Goal: Task Accomplishment & Management: Manage account settings

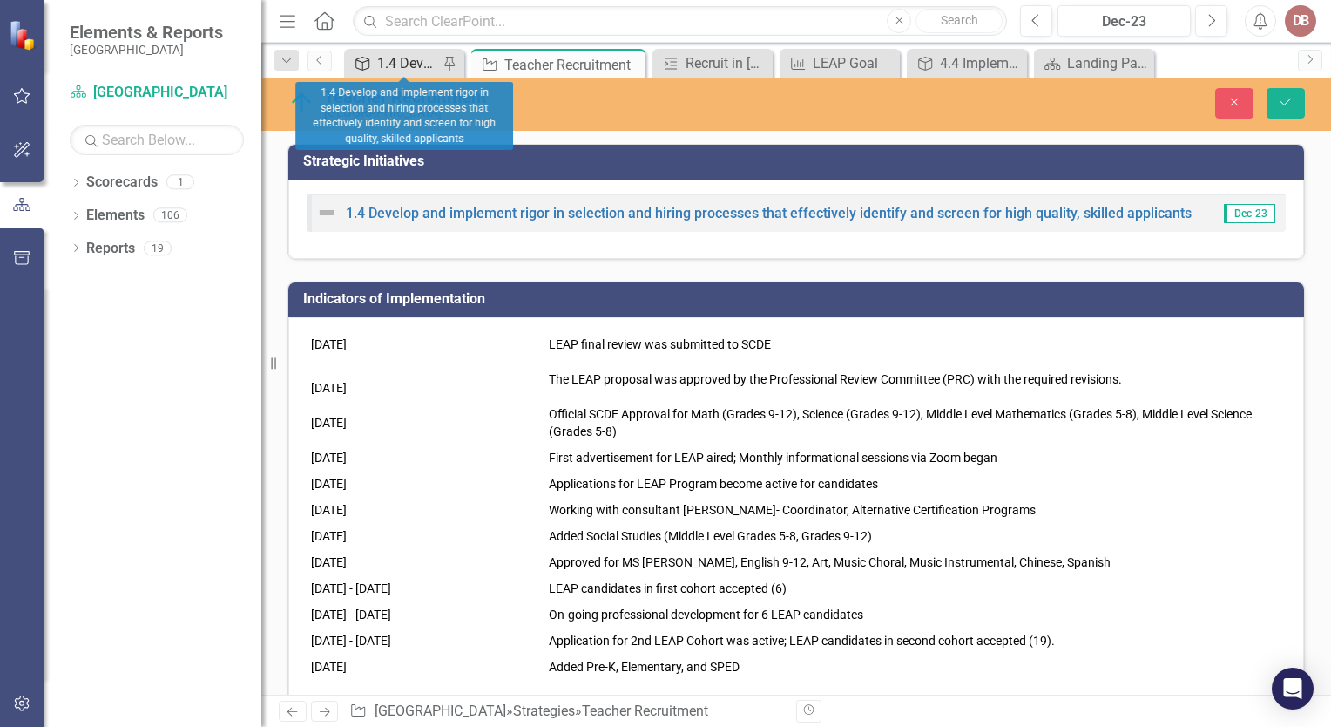
click at [388, 71] on div "1.4 Develop and implement rigor in selection and hiring processes that effectiv…" at bounding box center [407, 63] width 61 height 22
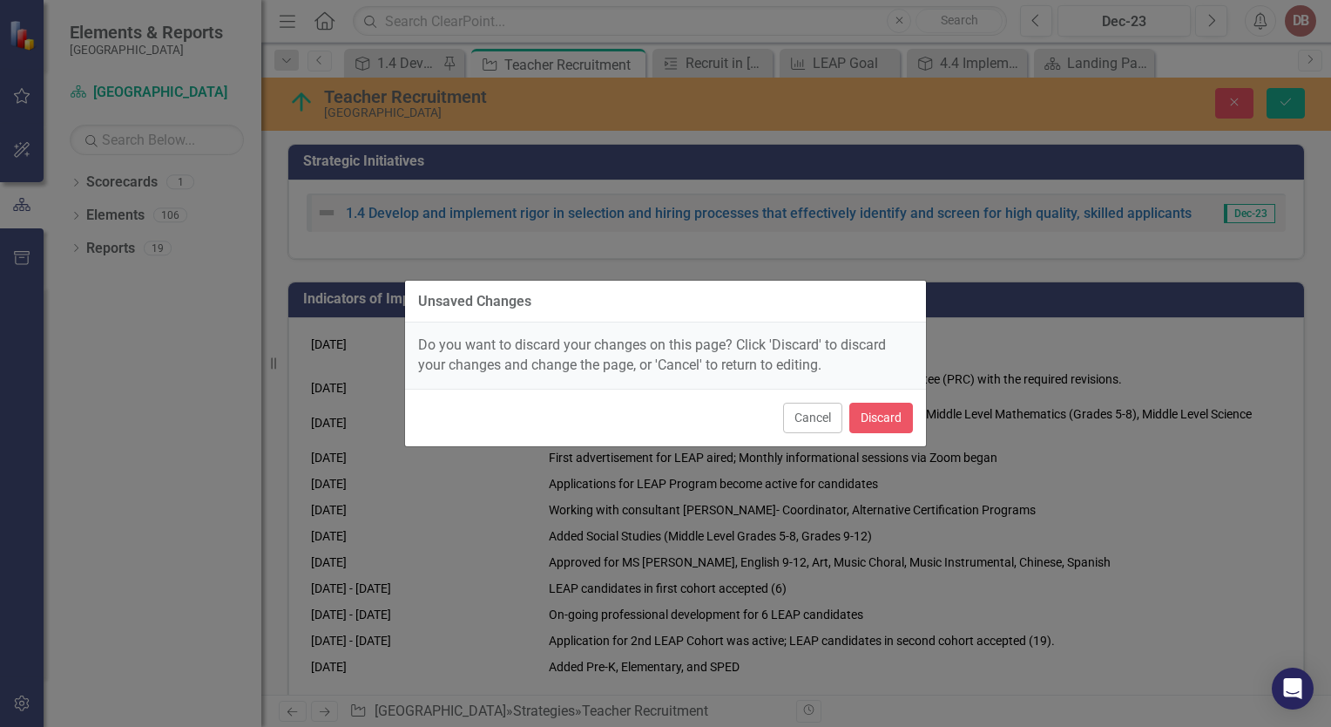
click at [847, 186] on div "Unsaved Changes Do you want to discard your changes on this page? Click 'Discar…" at bounding box center [665, 363] width 523 height 727
click at [809, 408] on button "Cancel" at bounding box center [812, 418] width 59 height 30
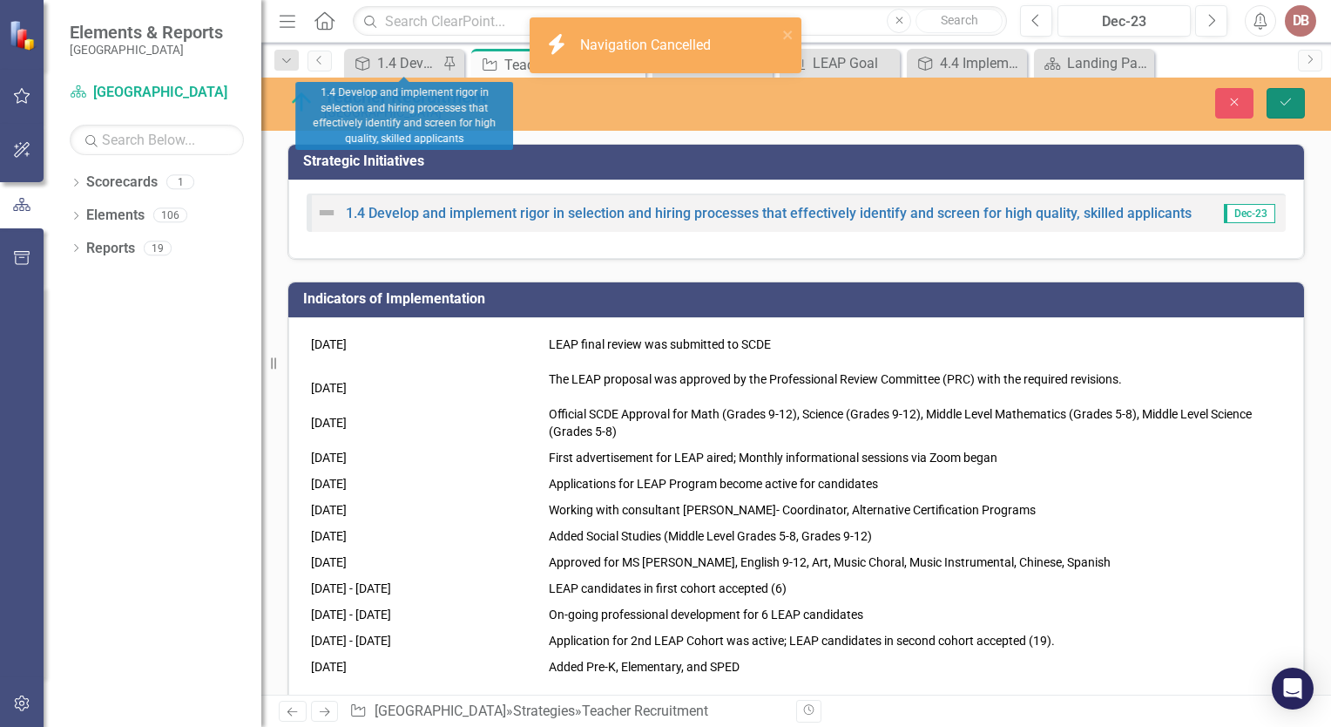
click at [1291, 106] on icon "Save" at bounding box center [1286, 102] width 16 height 12
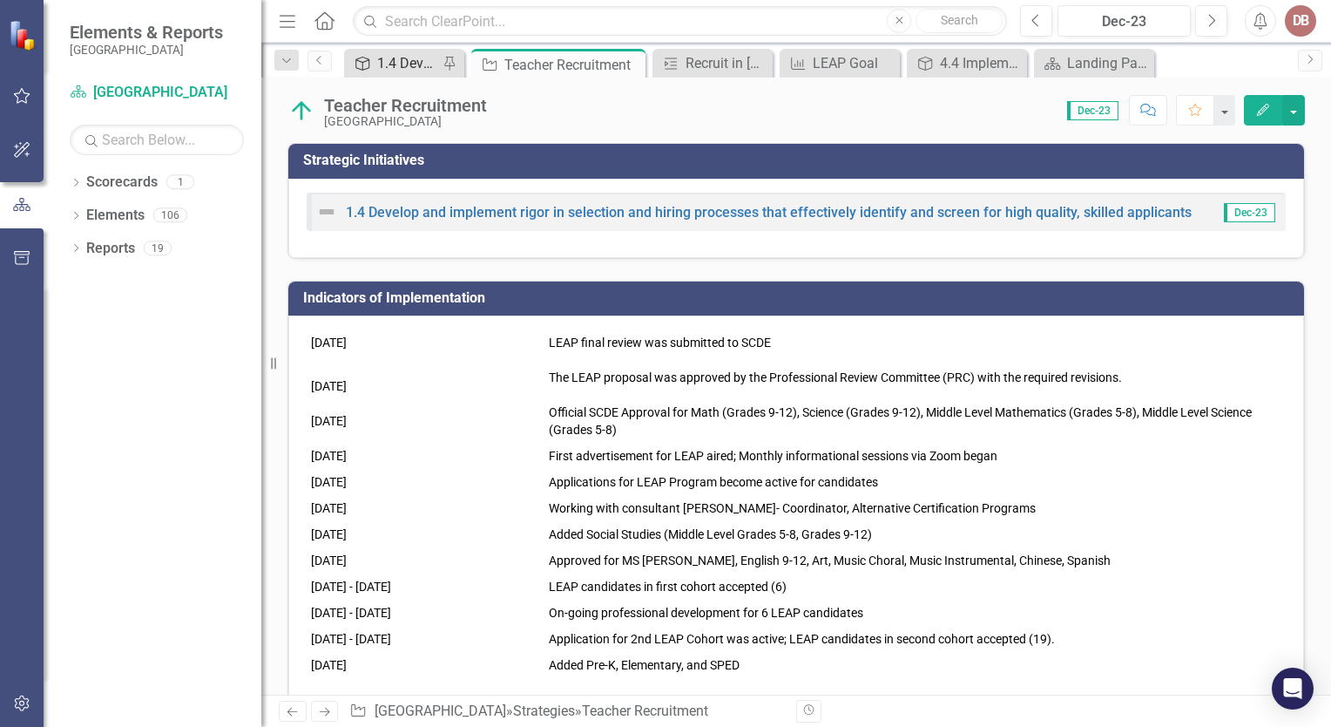
click at [402, 53] on div "1.4 Develop and implement rigor in selection and hiring processes that effectiv…" at bounding box center [407, 63] width 61 height 22
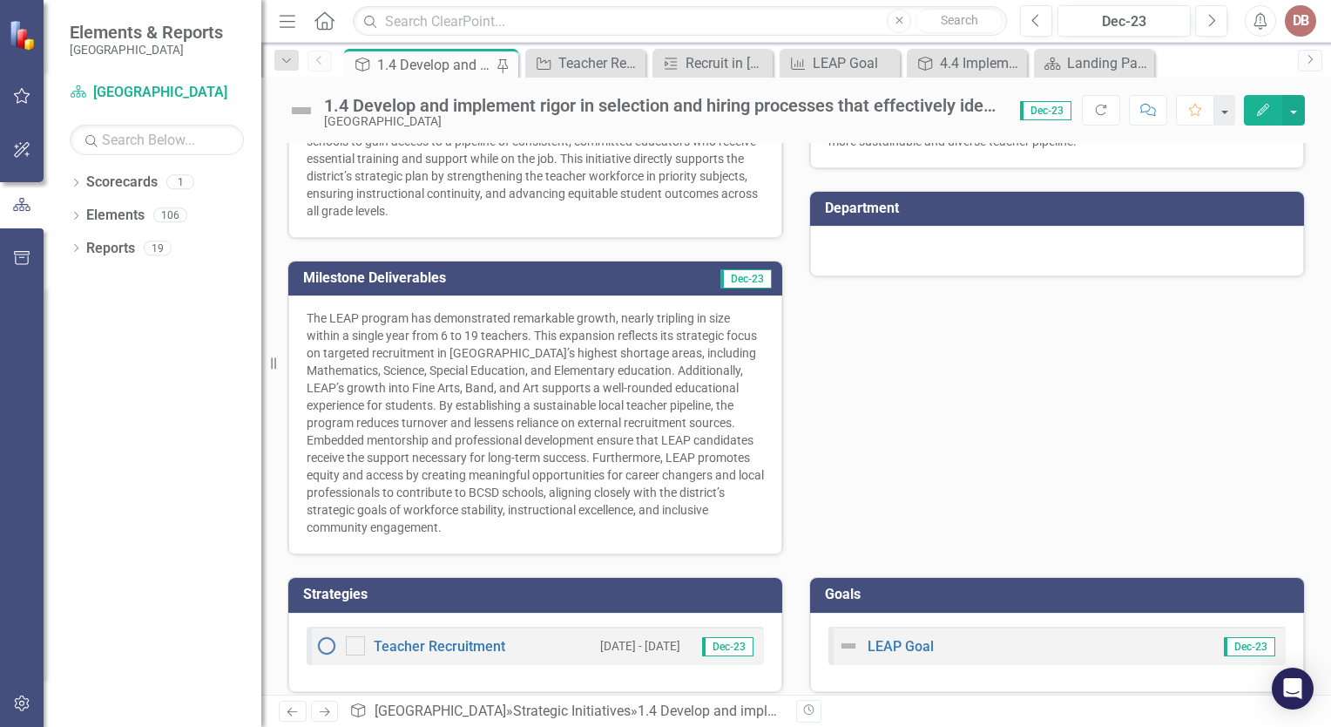
scroll to position [403, 0]
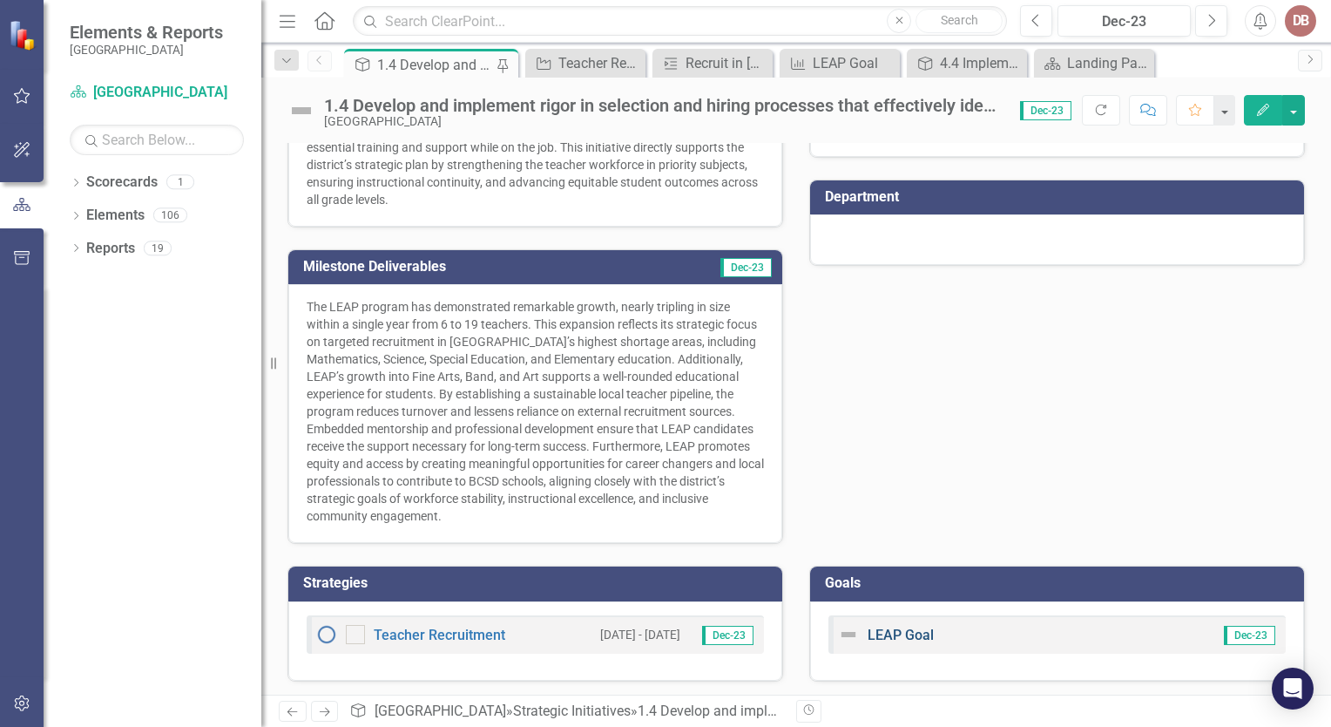
click at [873, 629] on link "LEAP Goal" at bounding box center [901, 634] width 66 height 17
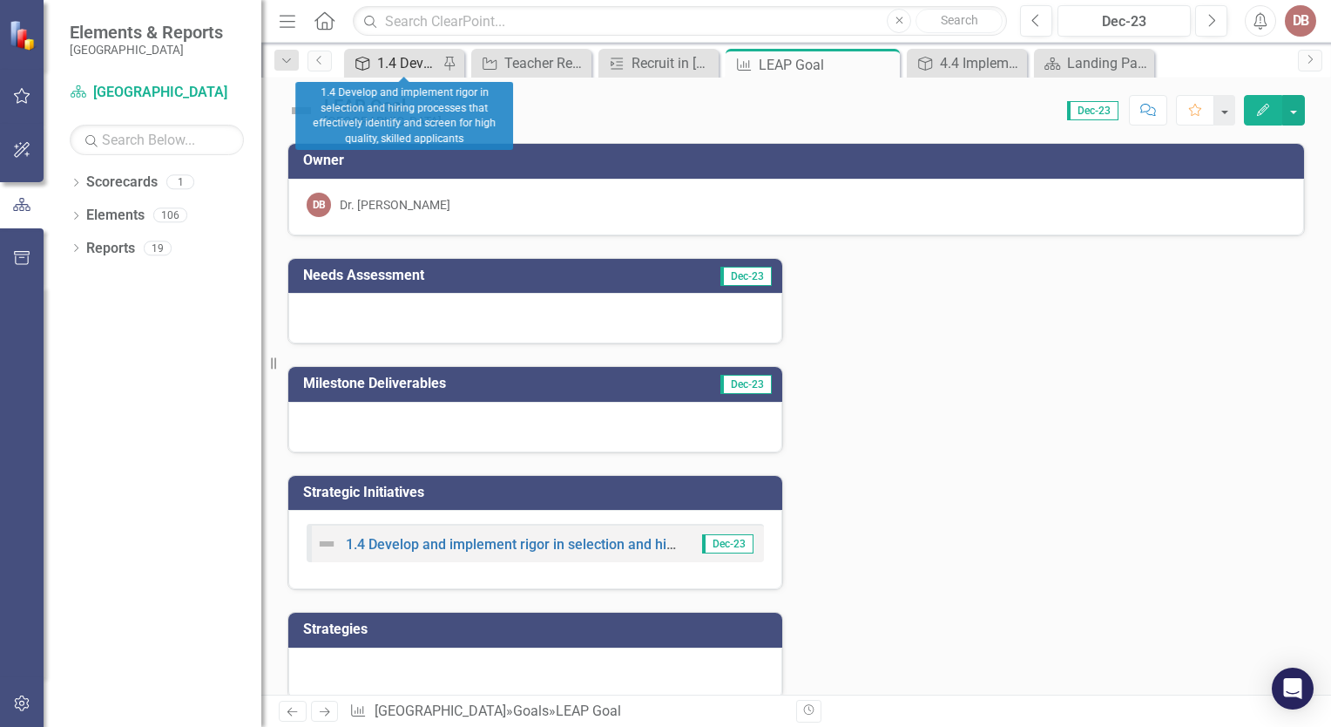
click at [413, 71] on div "1.4 Develop and implement rigor in selection and hiring processes that effectiv…" at bounding box center [407, 63] width 61 height 22
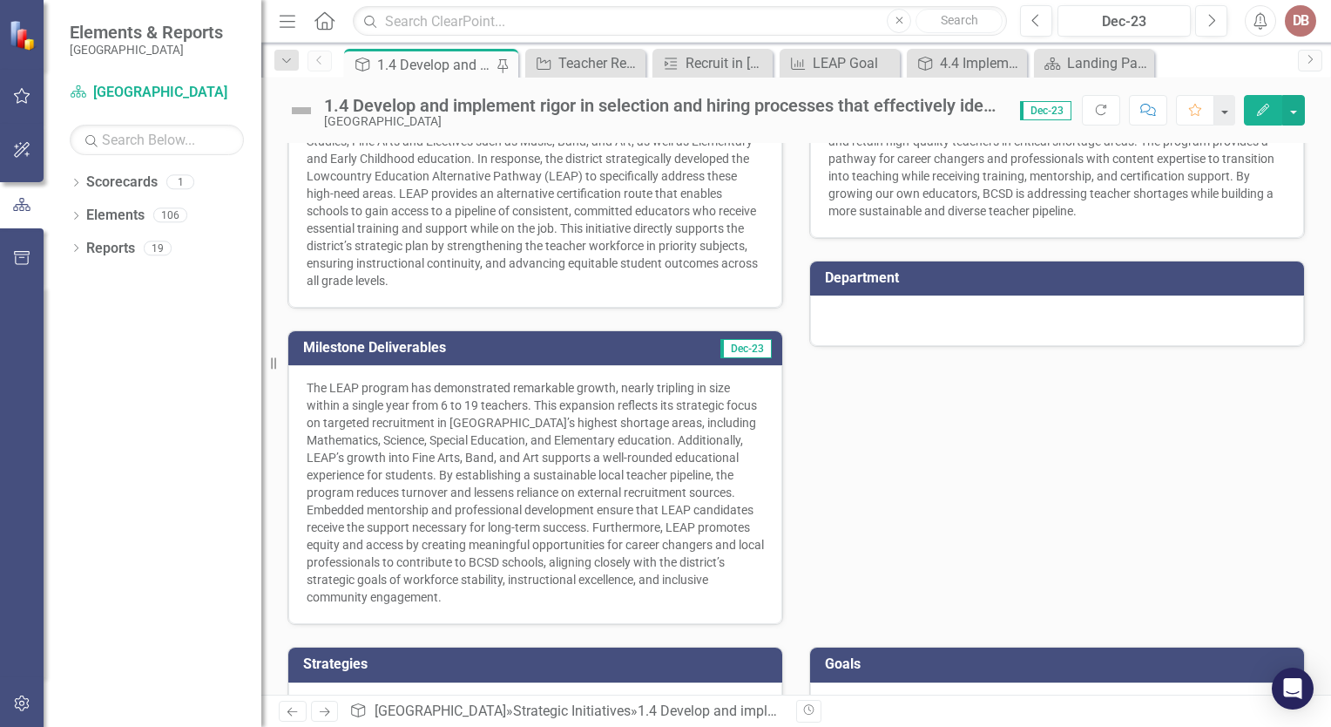
scroll to position [403, 0]
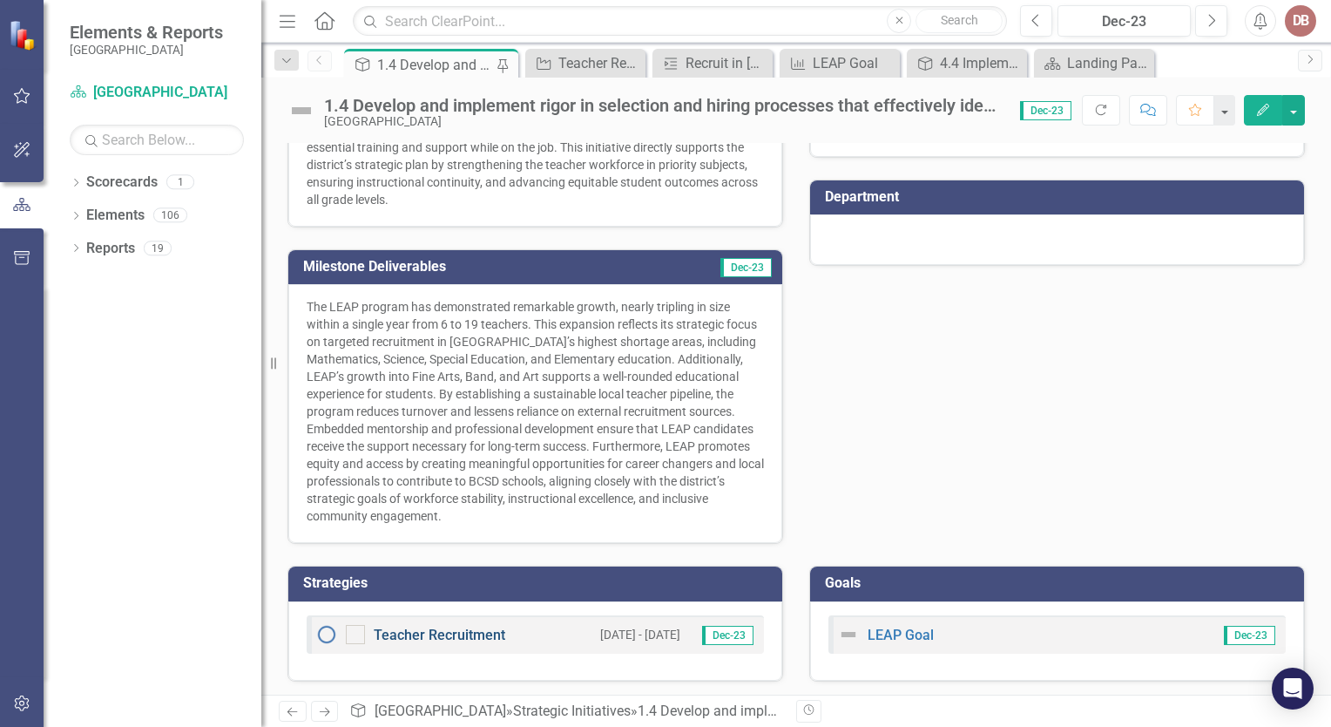
click at [441, 633] on link "Teacher Recruitment" at bounding box center [440, 634] width 132 height 17
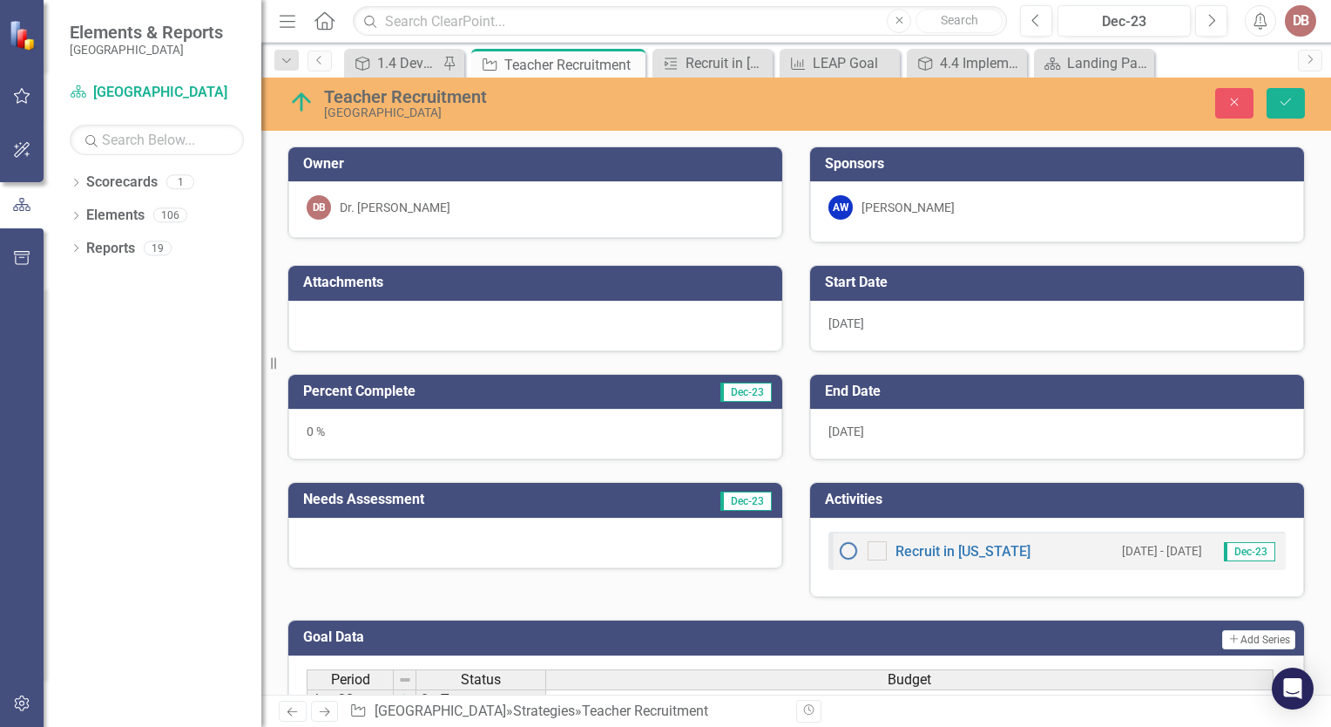
scroll to position [632, 0]
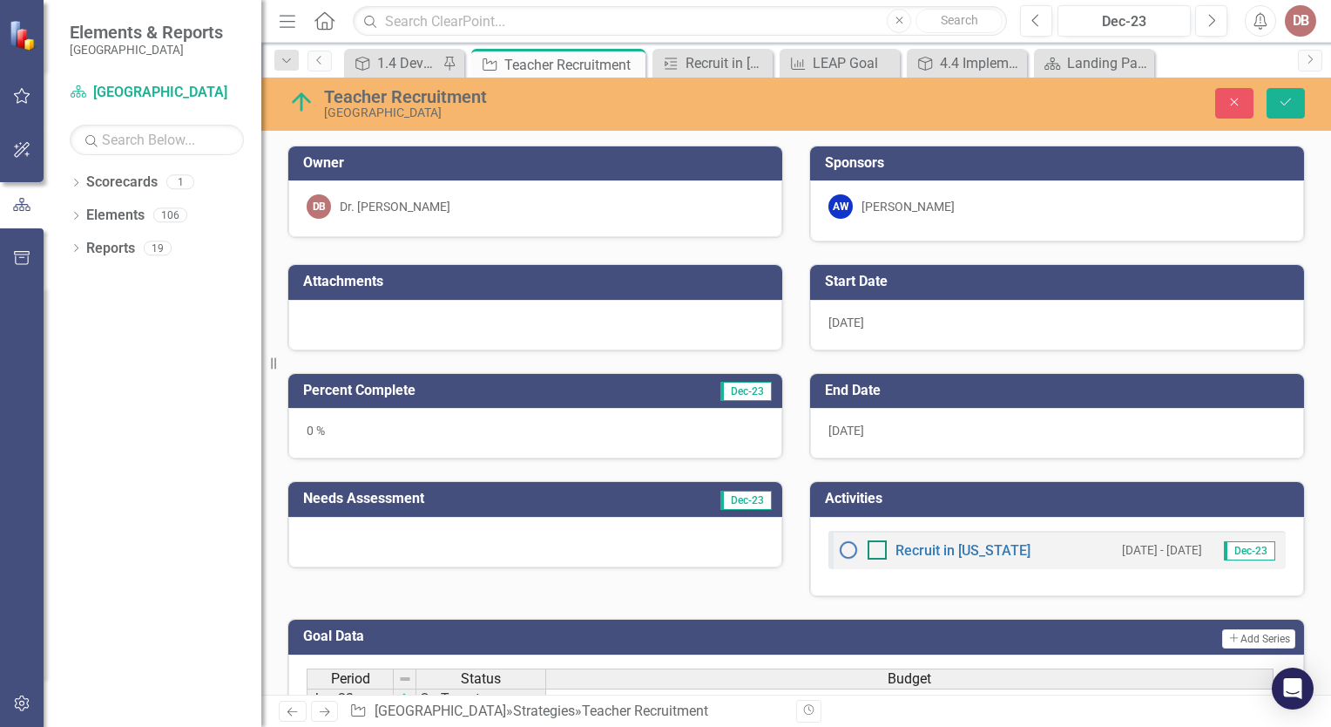
click at [877, 550] on div at bounding box center [877, 549] width 19 height 19
click at [877, 550] on input "checkbox" at bounding box center [873, 545] width 11 height 11
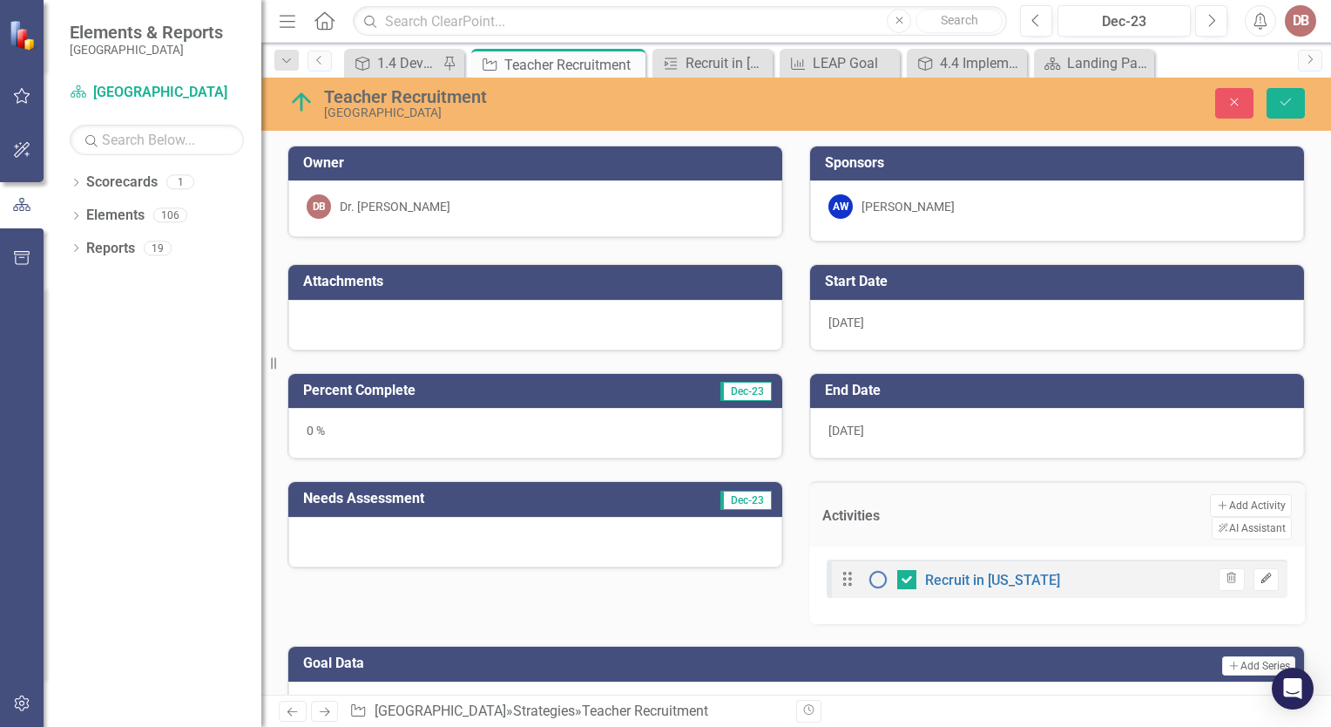
click at [1260, 573] on icon "Edit" at bounding box center [1266, 578] width 13 height 10
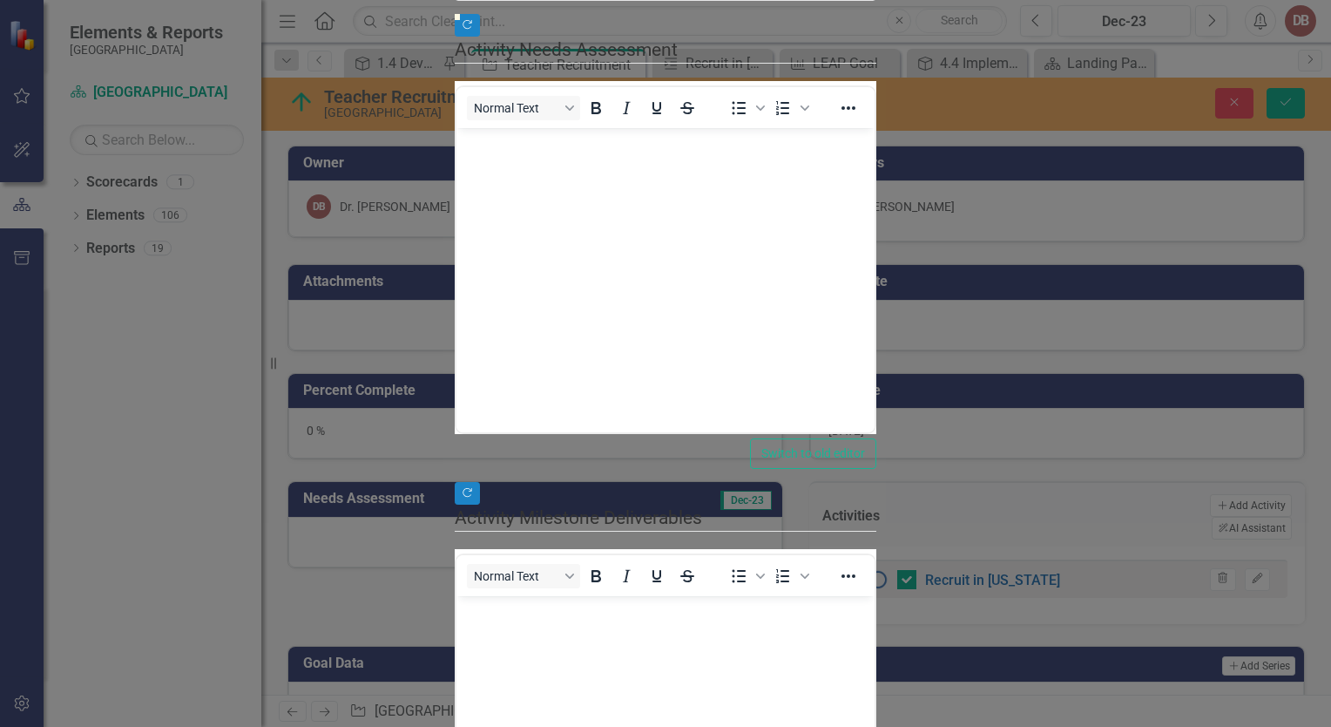
scroll to position [0, 0]
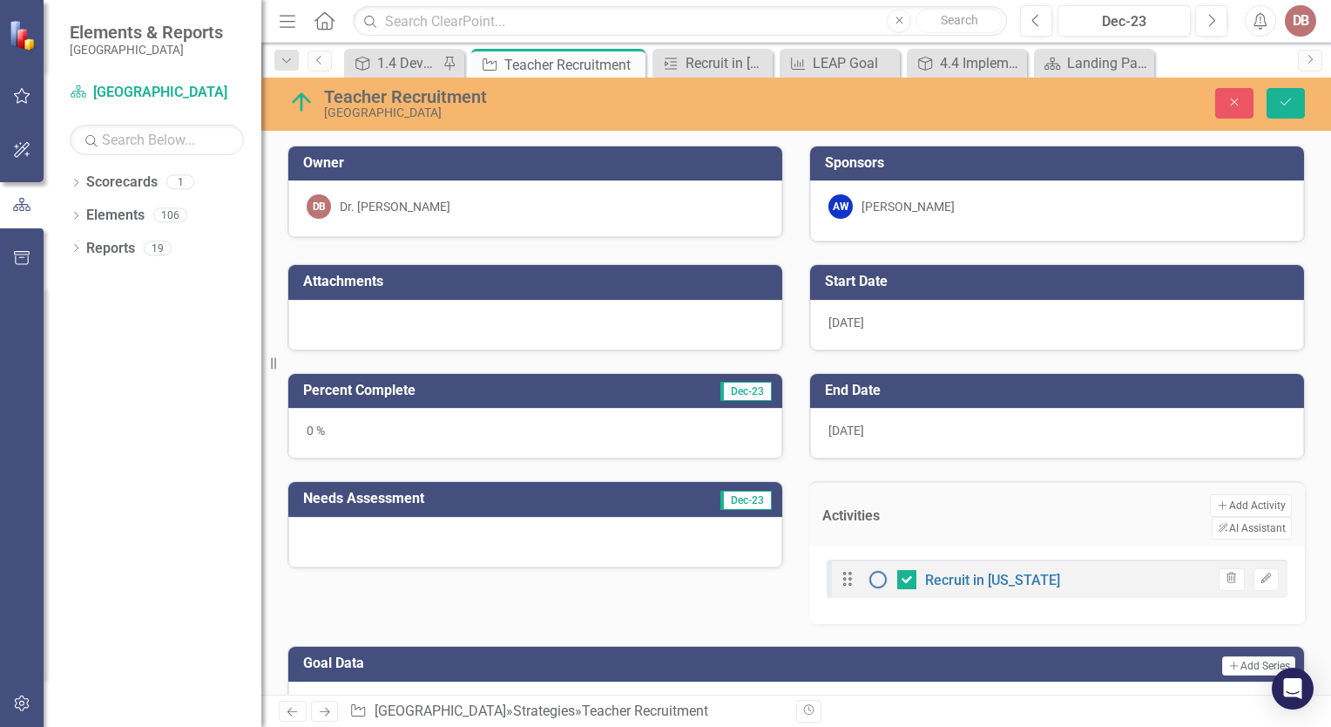
click at [843, 571] on icon at bounding box center [847, 578] width 9 height 14
click at [897, 570] on input "checkbox" at bounding box center [902, 575] width 11 height 11
checkbox input "false"
click at [926, 572] on link "Recruit in [US_STATE]" at bounding box center [992, 580] width 135 height 17
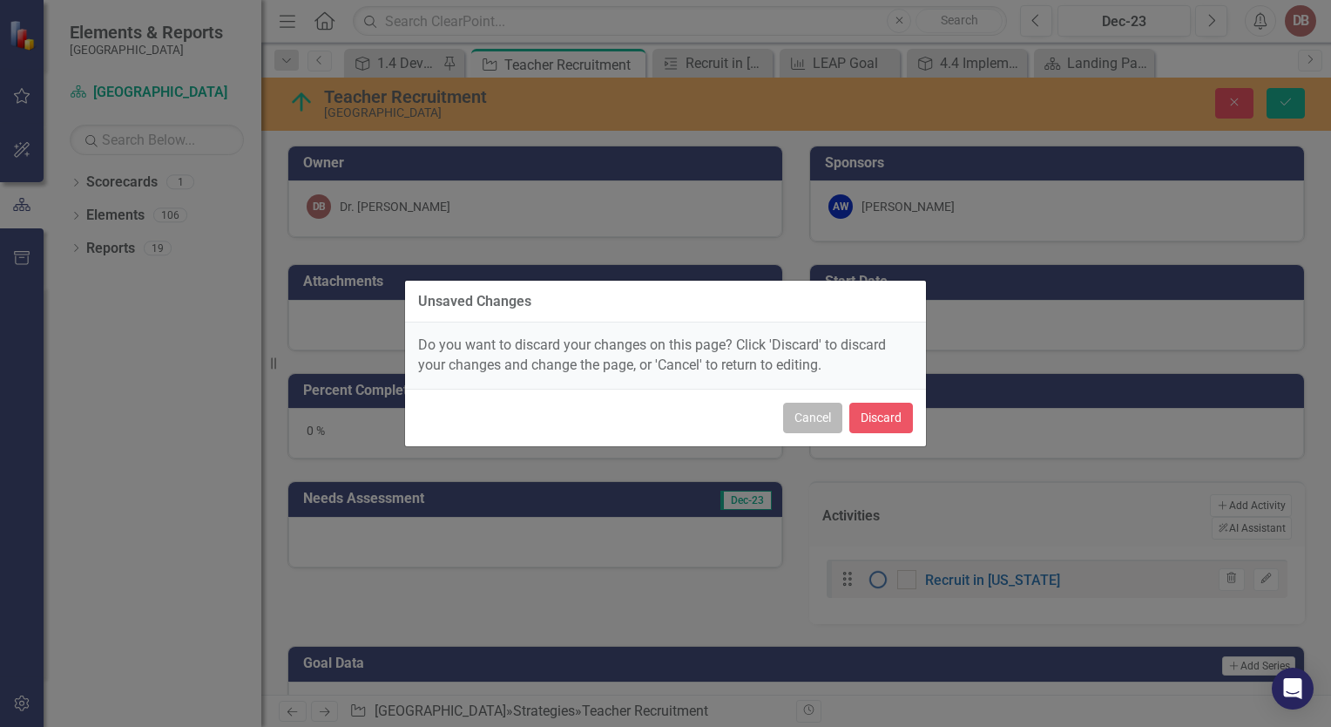
click at [826, 416] on button "Cancel" at bounding box center [812, 418] width 59 height 30
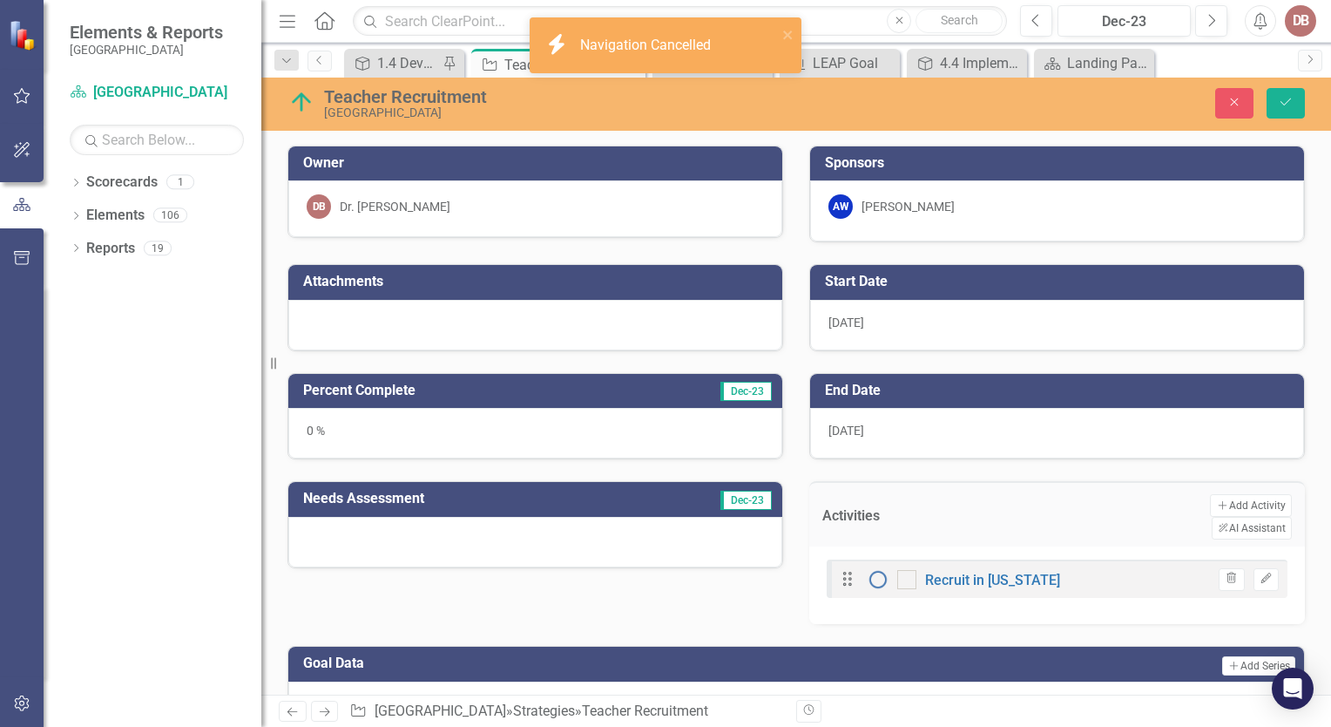
click at [836, 570] on icon "Drag" at bounding box center [847, 578] width 23 height 17
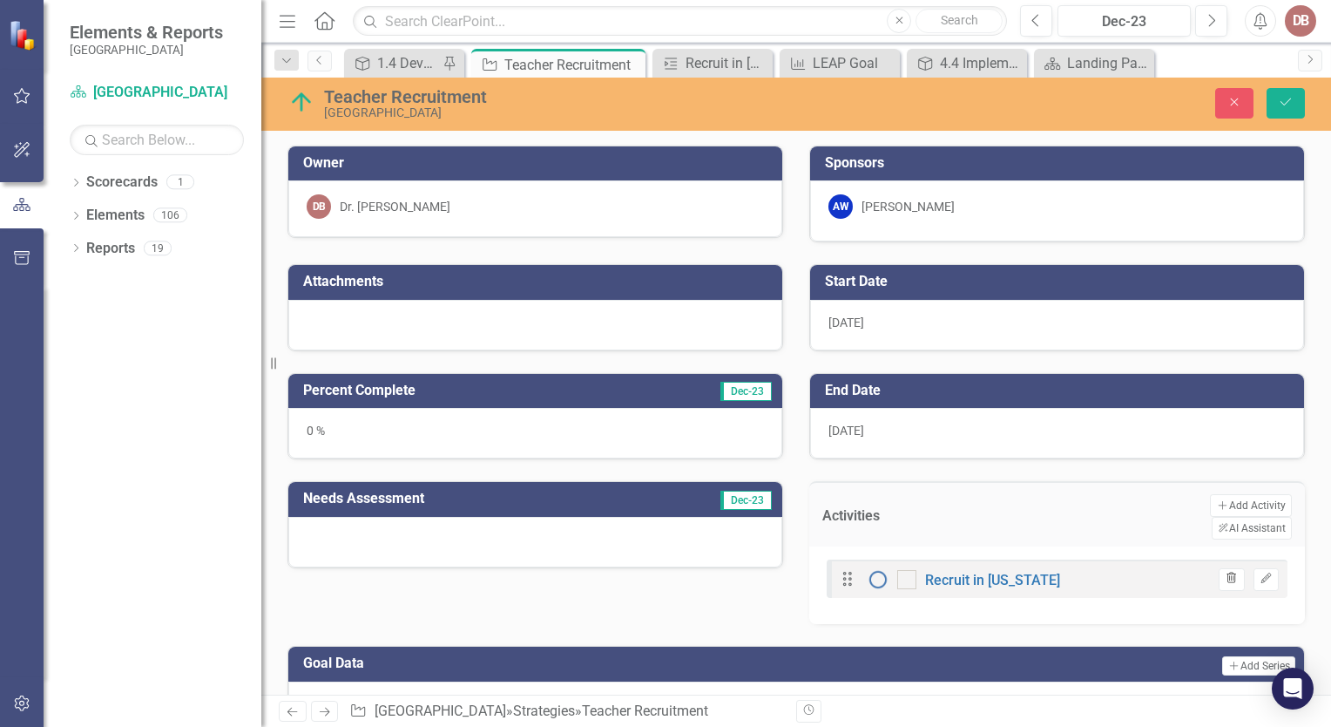
click at [1225, 573] on icon "Trash" at bounding box center [1231, 578] width 13 height 10
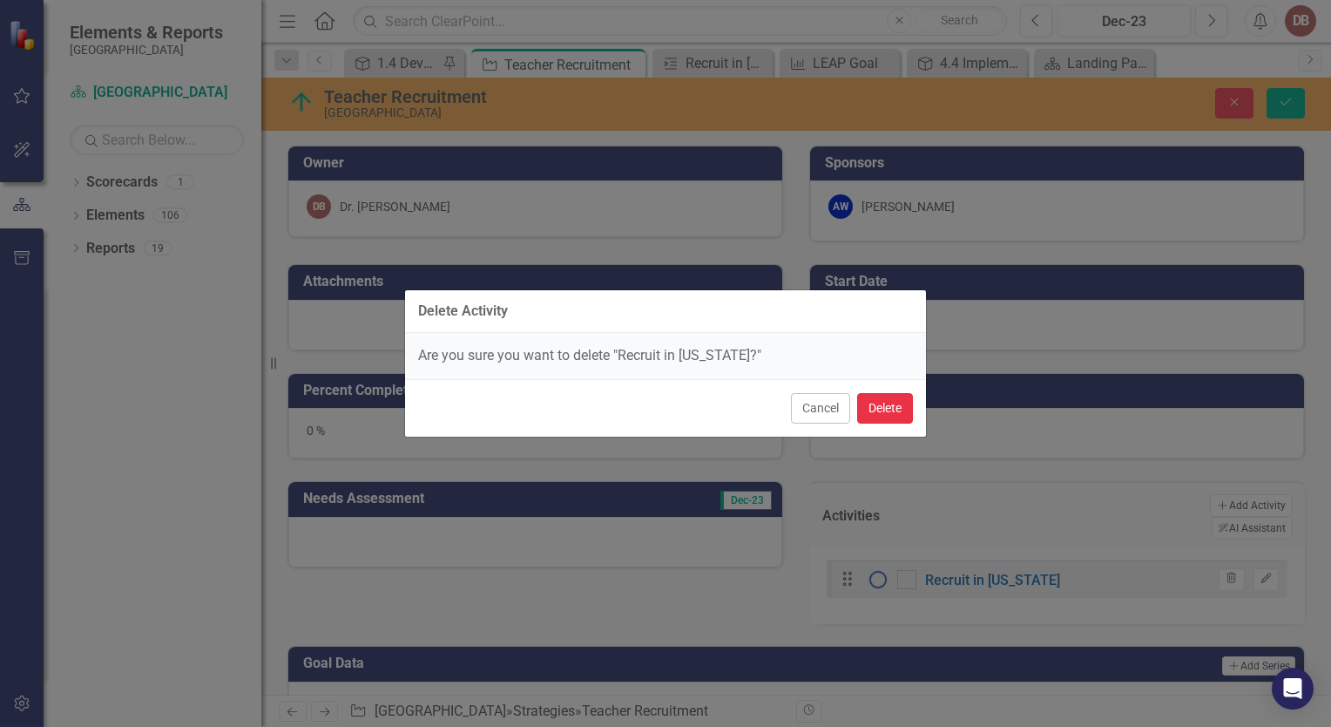
click at [875, 410] on button "Delete" at bounding box center [885, 408] width 56 height 30
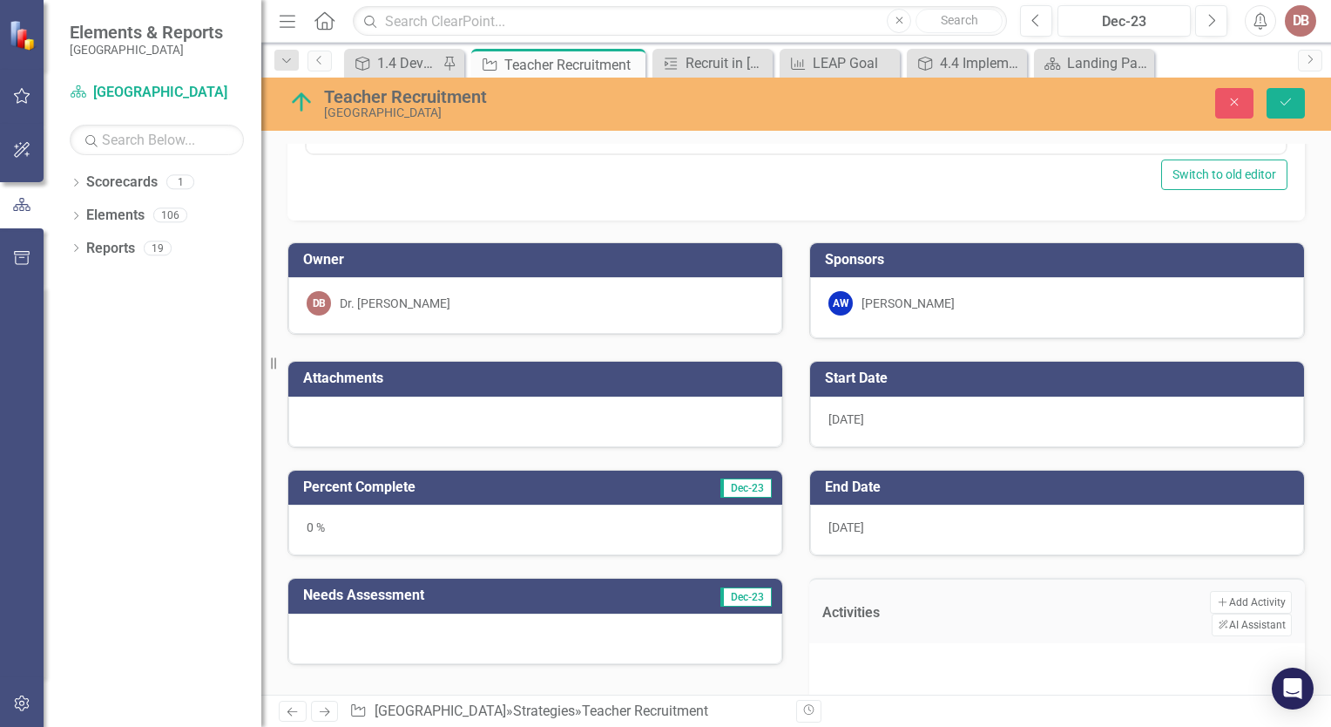
scroll to position [540, 0]
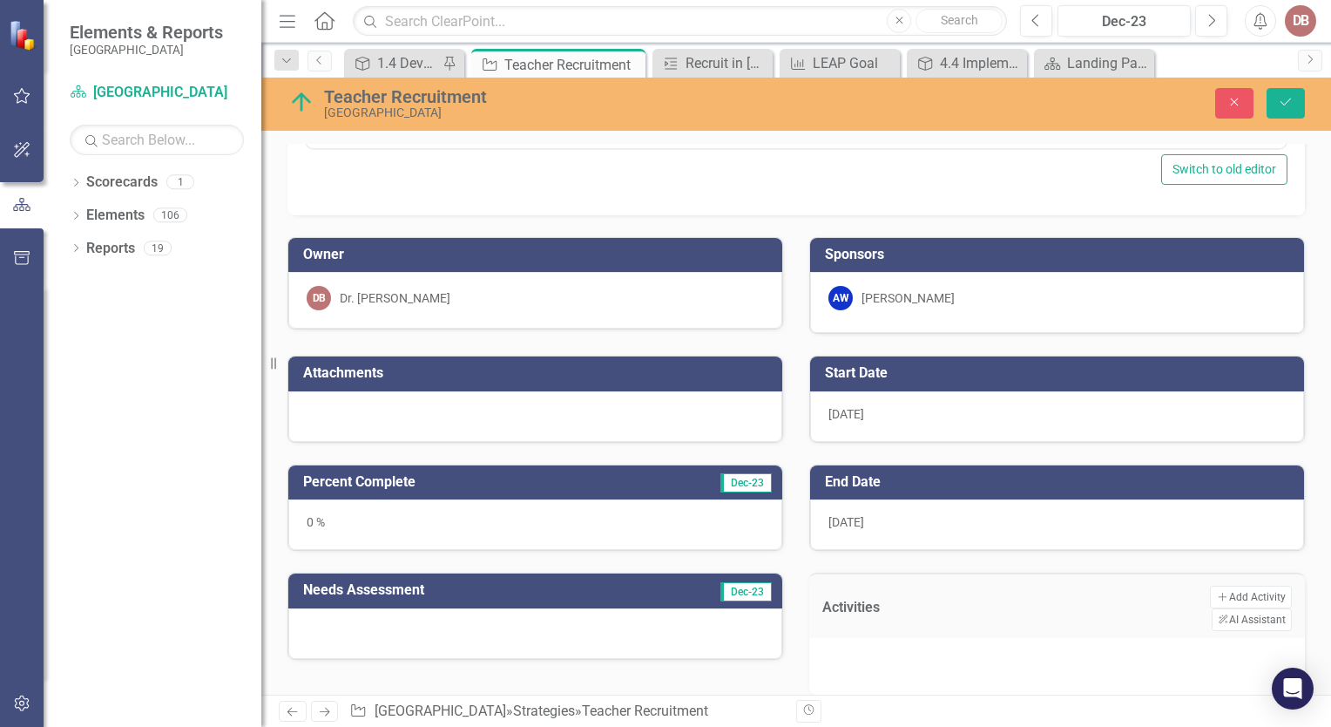
click at [478, 403] on div at bounding box center [535, 416] width 494 height 51
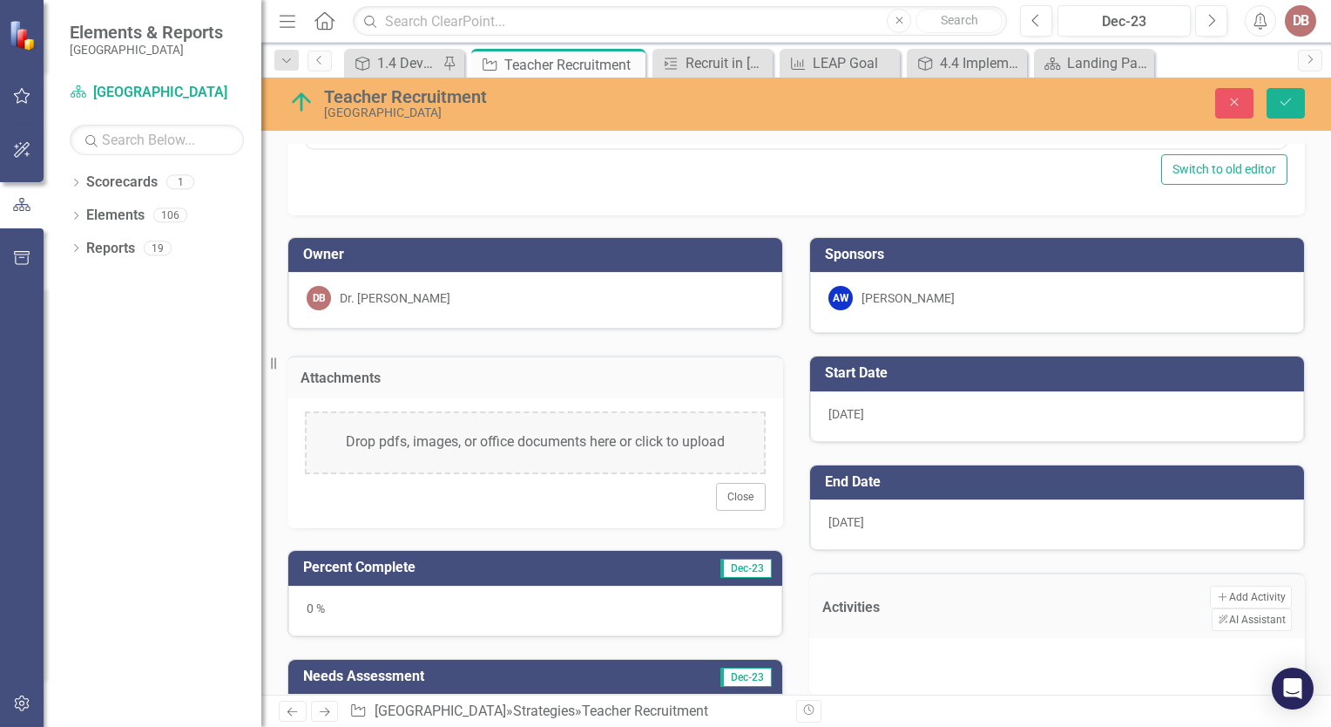
click at [432, 443] on div "Drop pdfs, images, or office documents here or click to upload" at bounding box center [535, 442] width 461 height 63
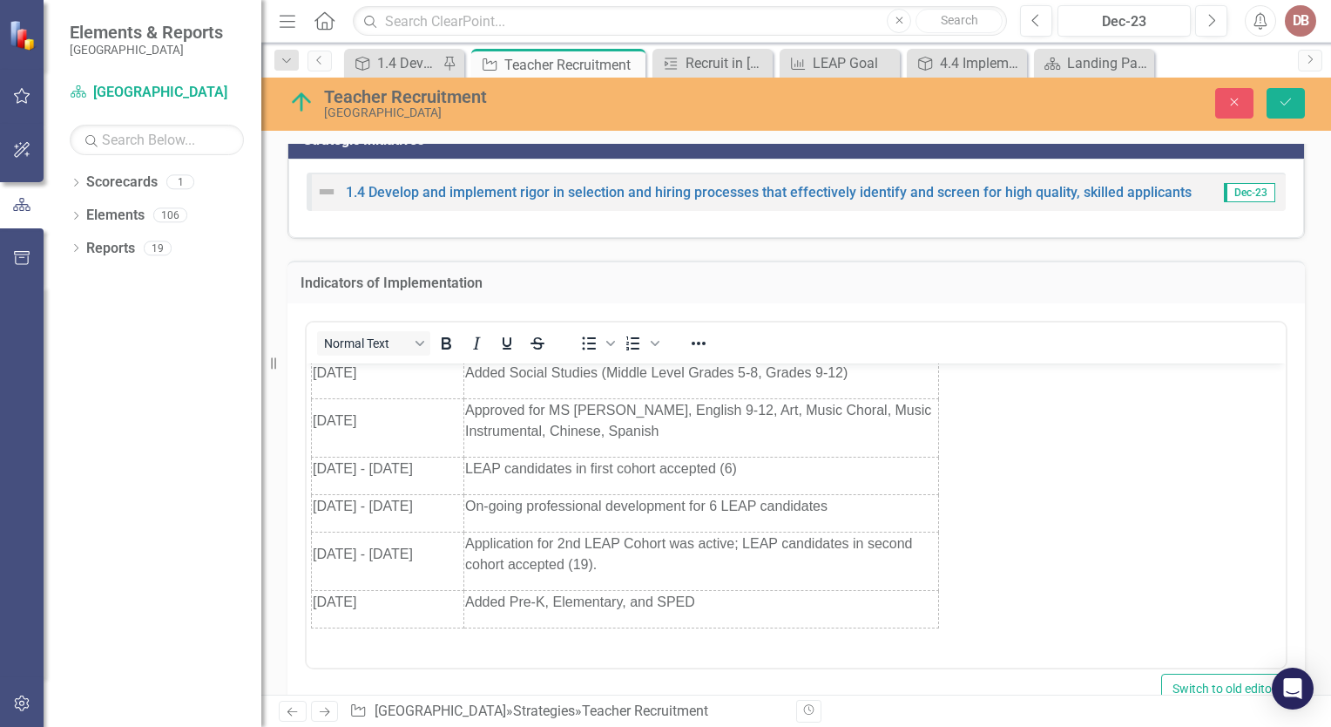
scroll to position [0, 0]
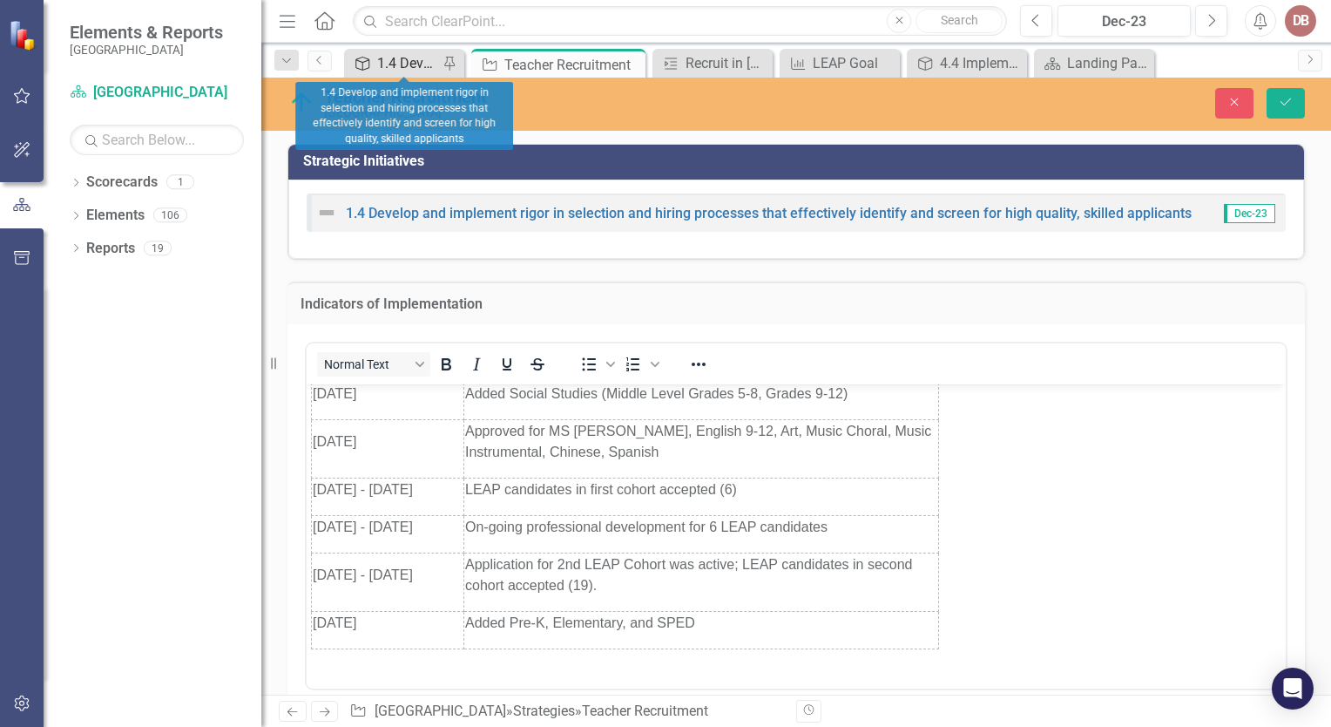
click at [416, 67] on div "1.4 Develop and implement rigor in selection and hiring processes that effectiv…" at bounding box center [407, 63] width 61 height 22
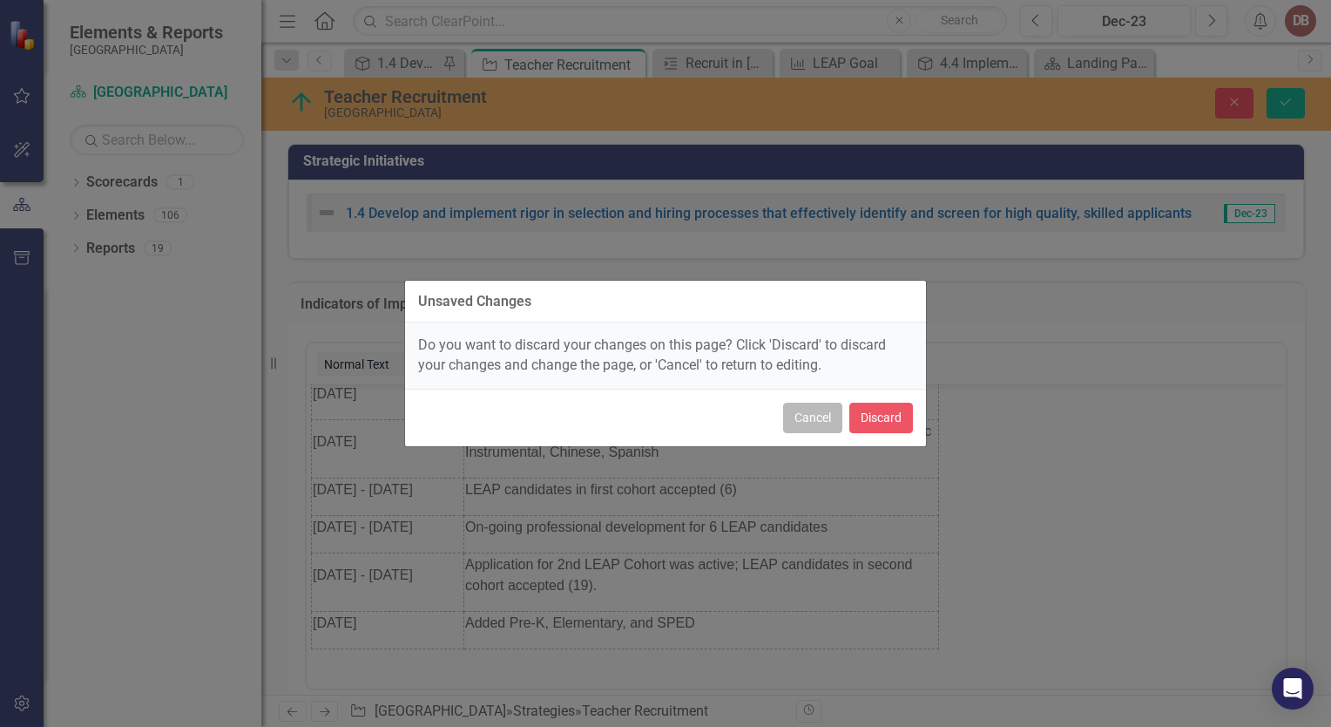
click at [812, 409] on button "Cancel" at bounding box center [812, 418] width 59 height 30
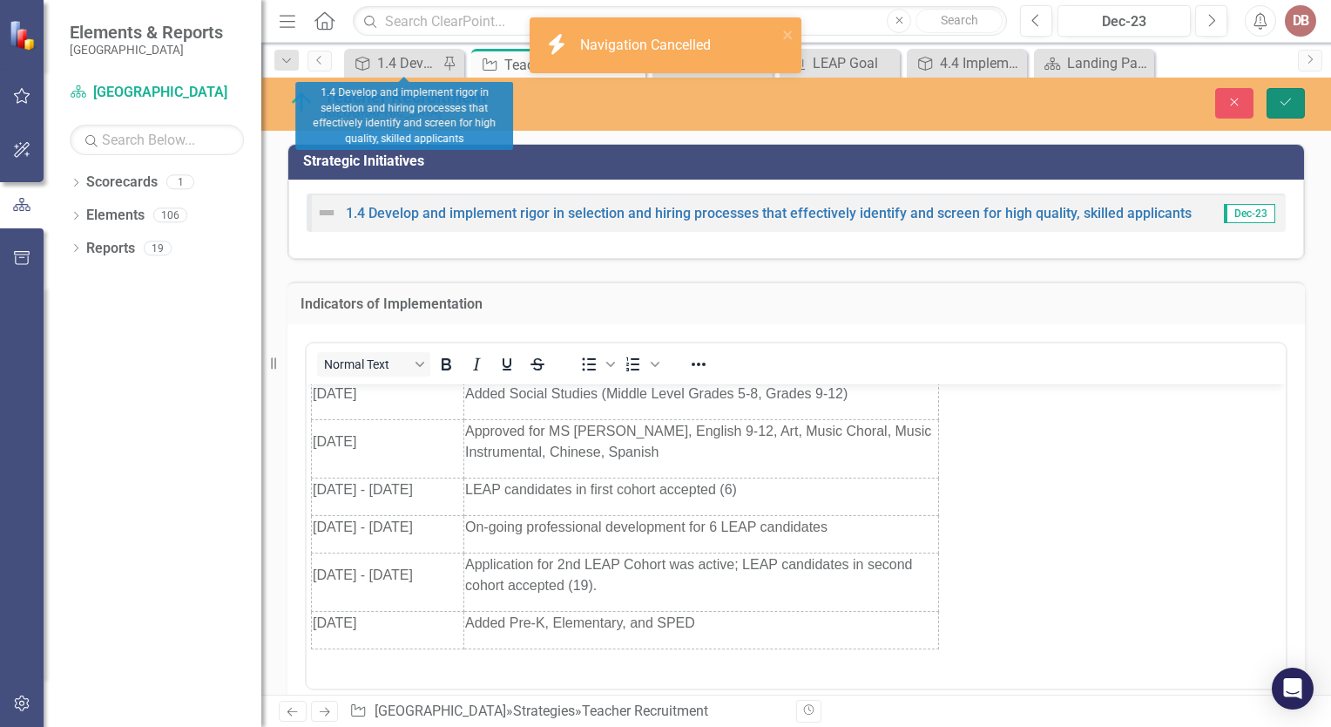
click at [1282, 100] on icon "Save" at bounding box center [1286, 102] width 16 height 12
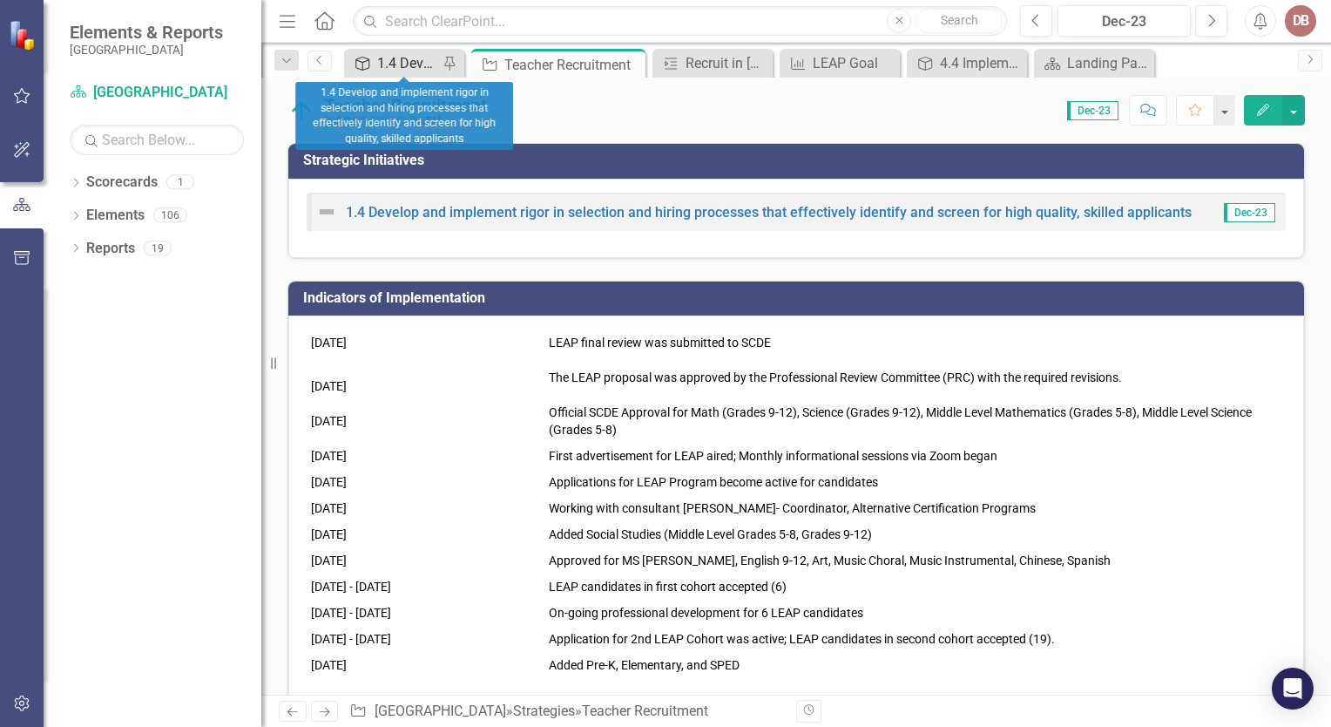
click at [423, 61] on div "1.4 Develop and implement rigor in selection and hiring processes that effectiv…" at bounding box center [407, 63] width 61 height 22
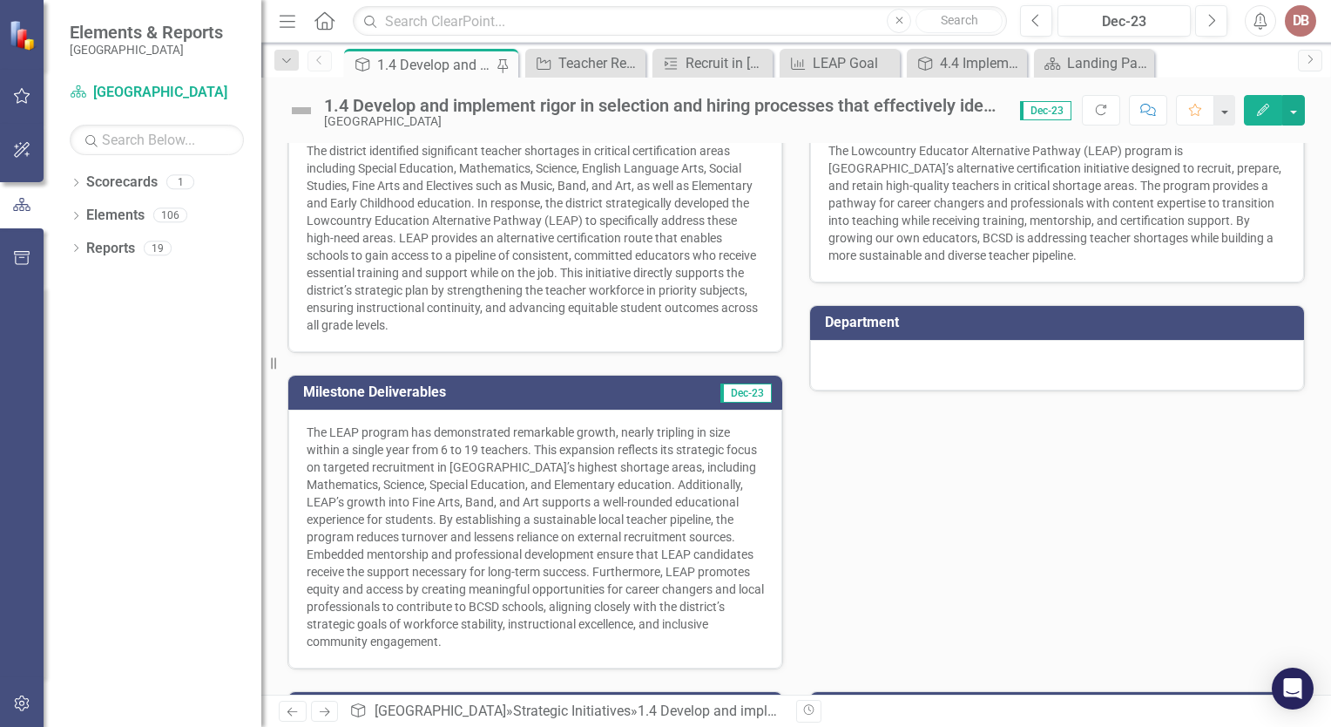
scroll to position [403, 0]
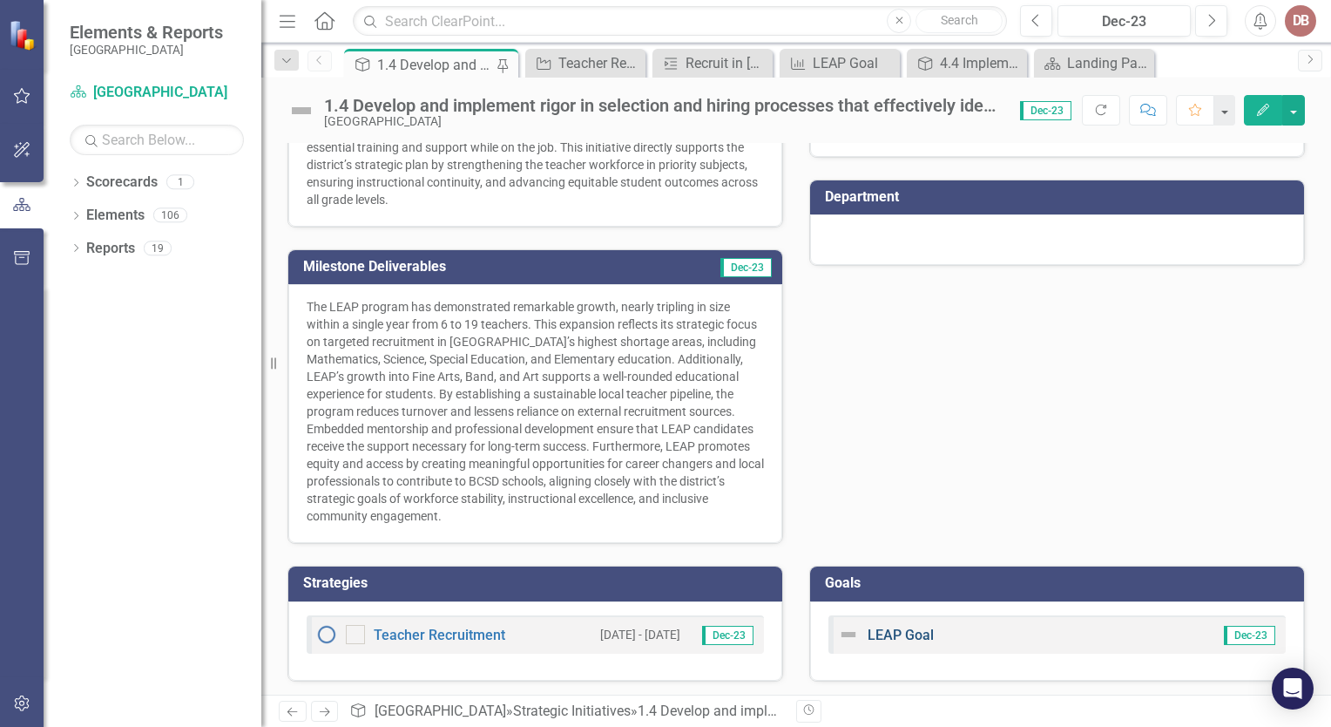
click at [870, 626] on link "LEAP Goal" at bounding box center [901, 634] width 66 height 17
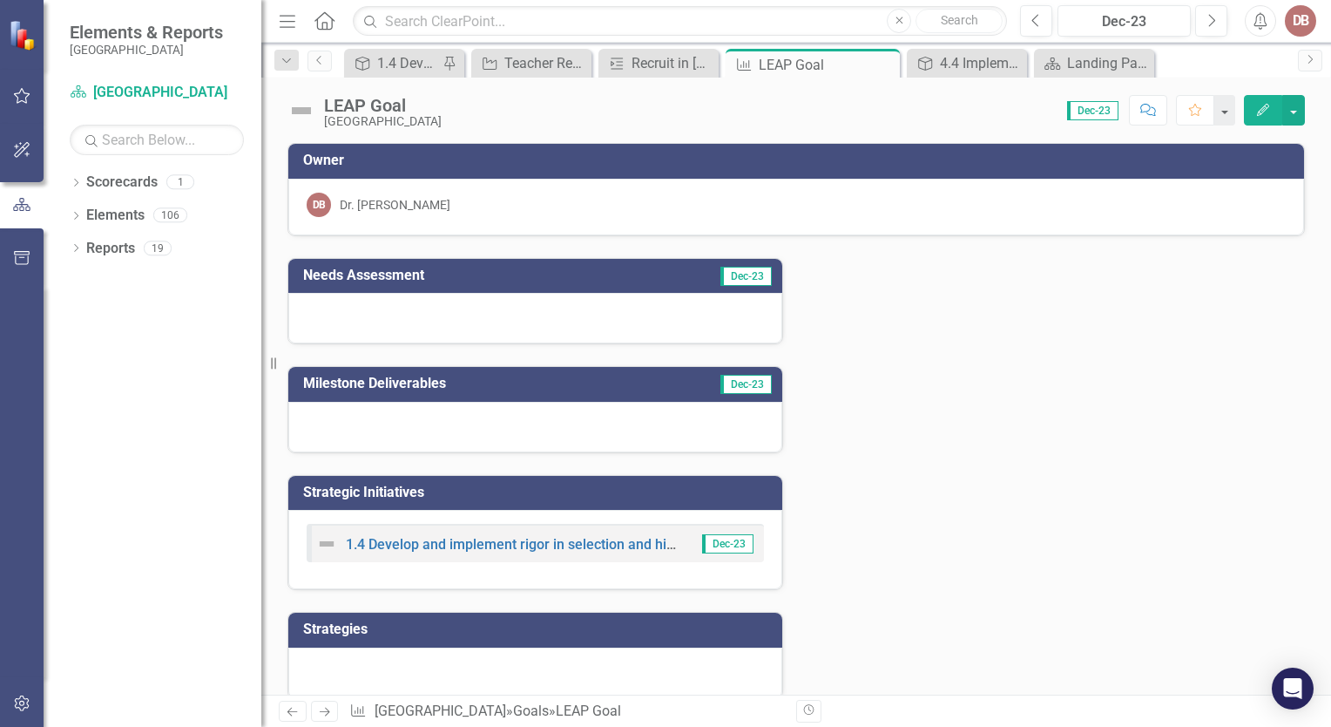
click at [669, 327] on div at bounding box center [535, 318] width 494 height 51
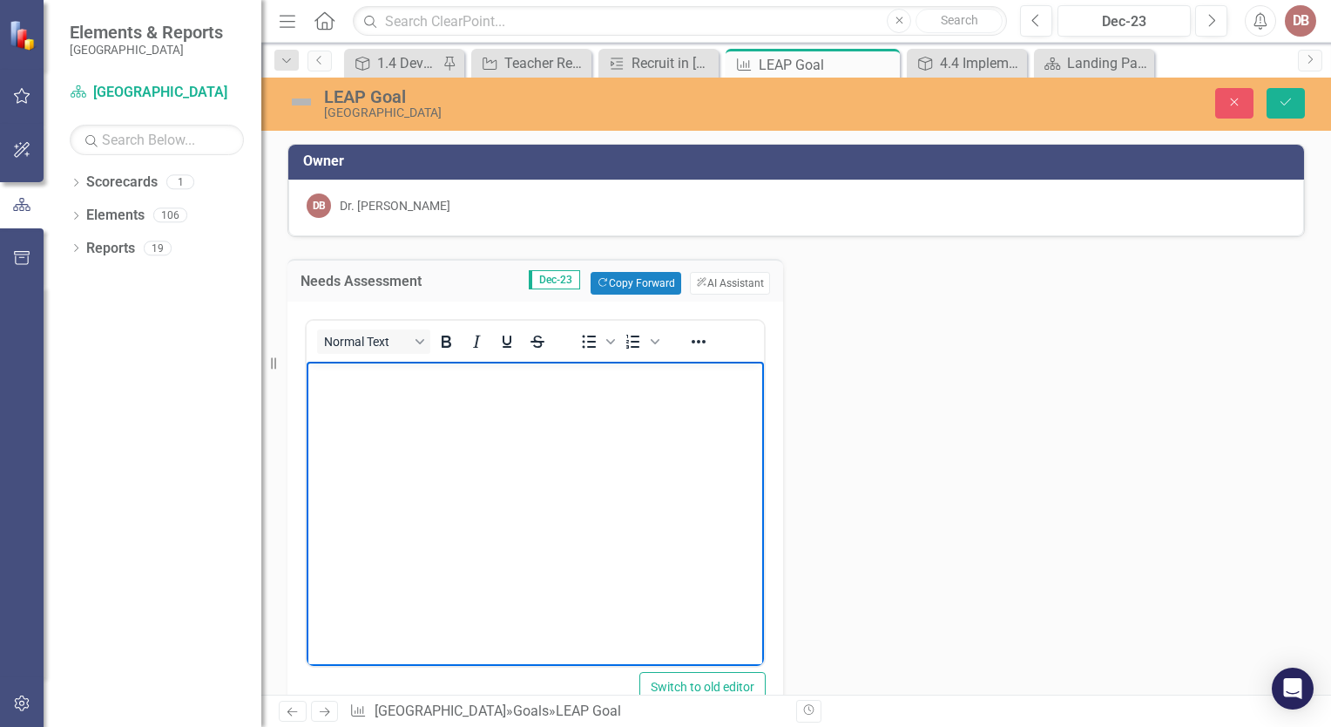
click at [599, 435] on body "Rich Text Area. Press ALT-0 for help." at bounding box center [535, 492] width 457 height 261
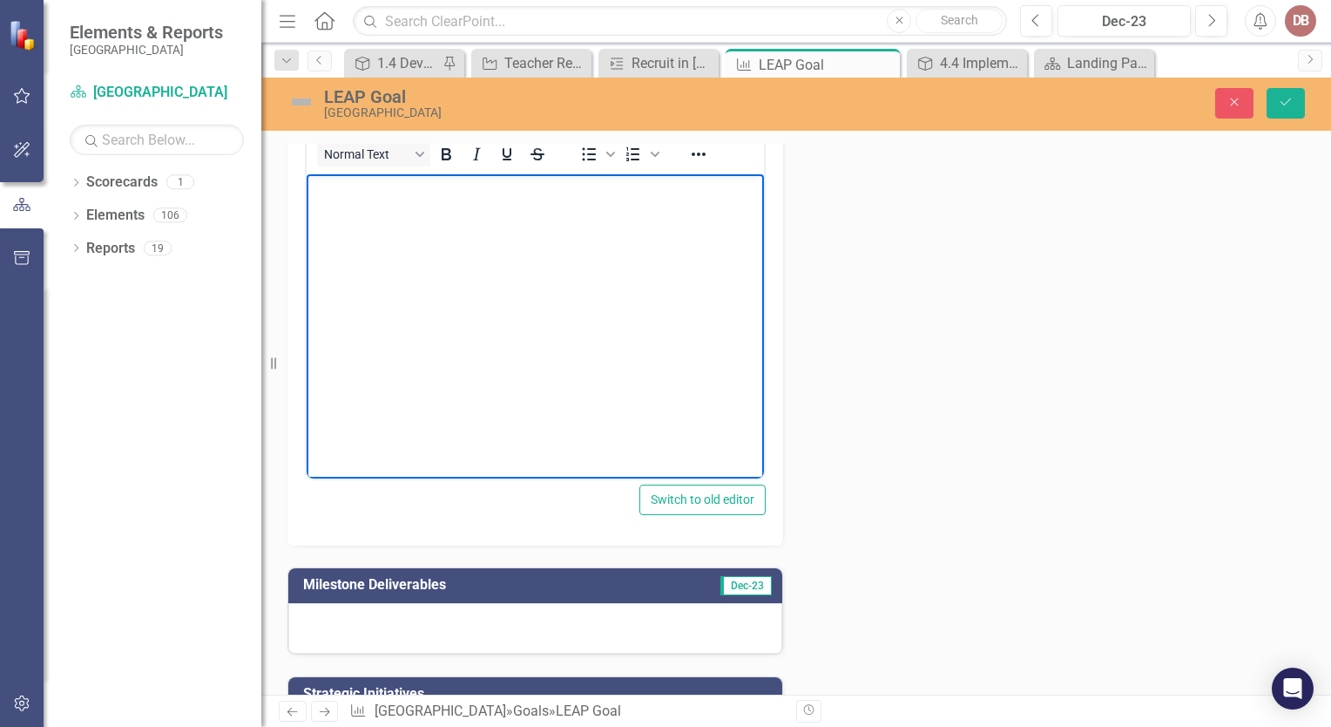
scroll to position [185, 0]
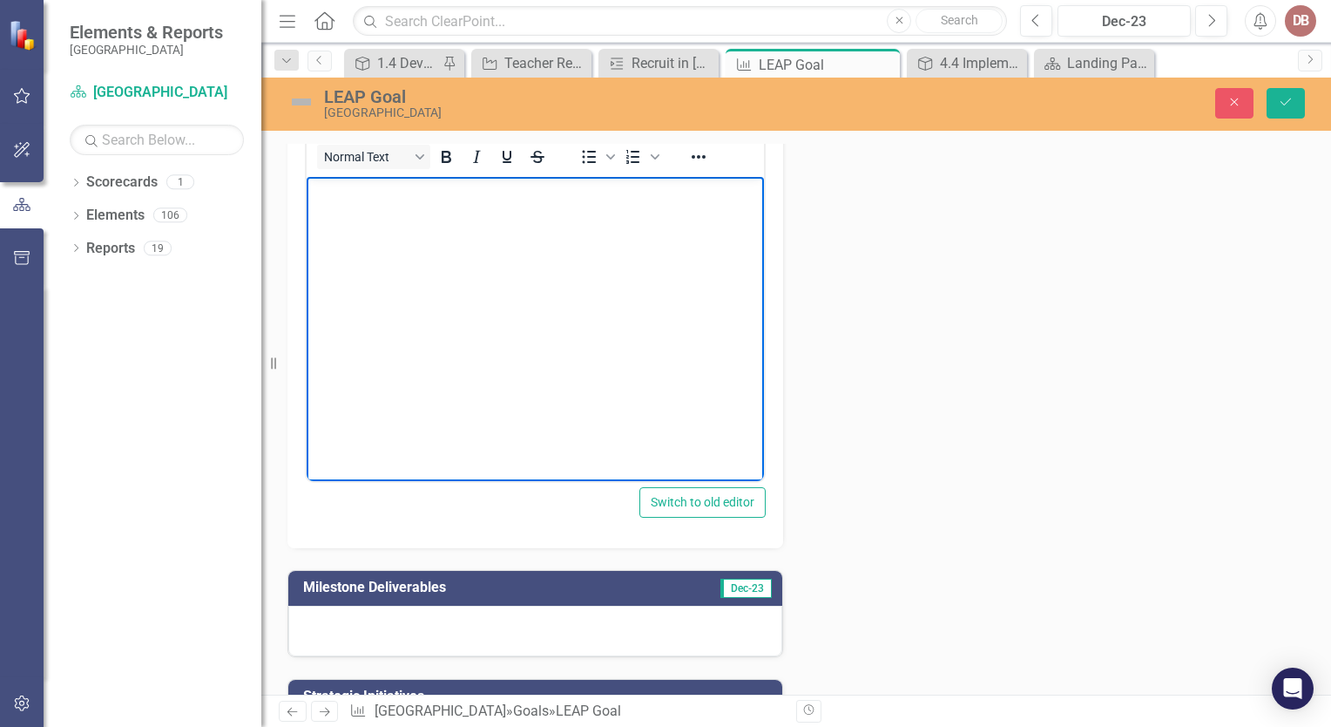
click at [401, 229] on body "Rich Text Area. Press ALT-0 for help." at bounding box center [535, 307] width 457 height 261
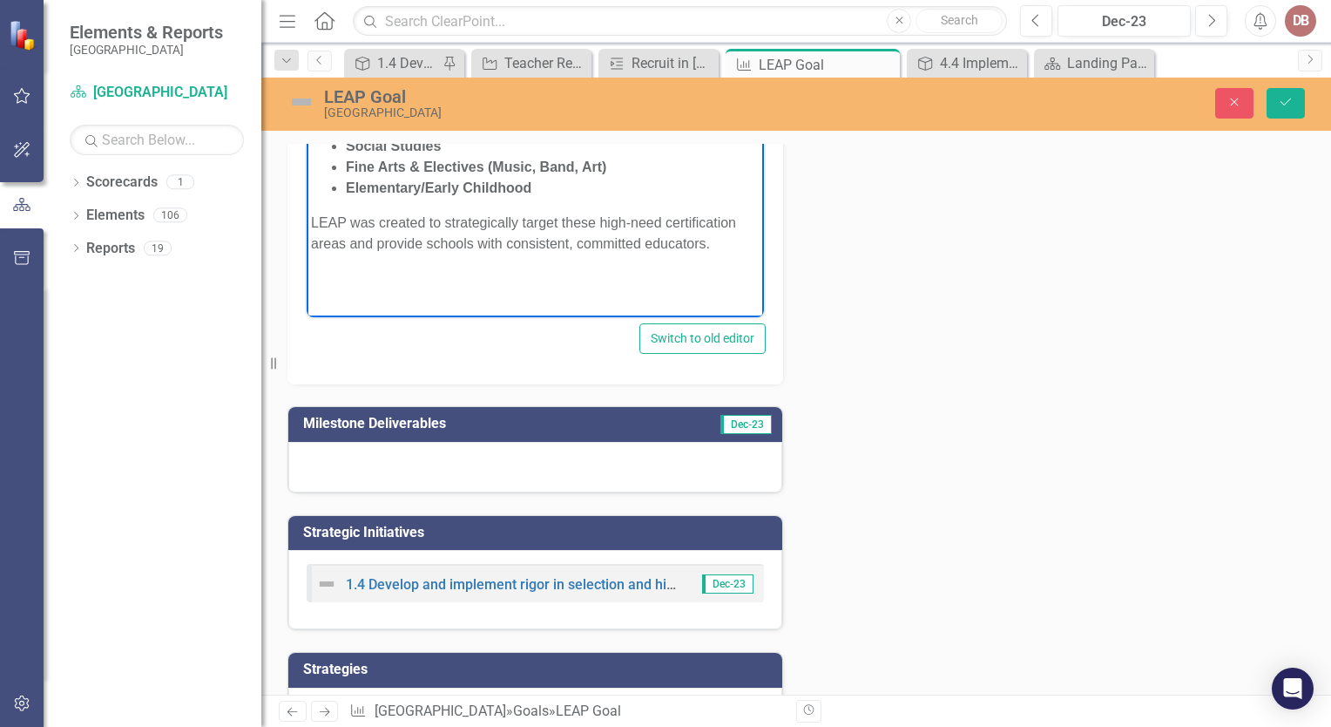
scroll to position [349, 0]
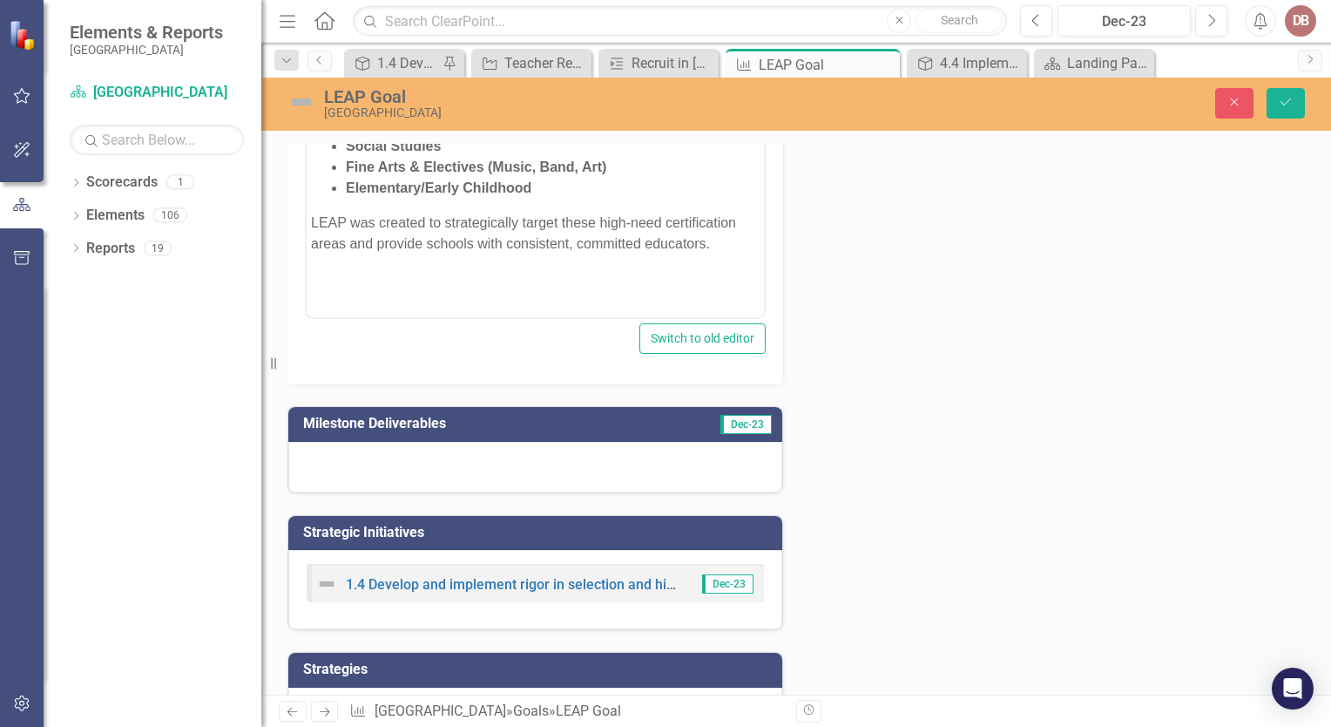
click at [399, 458] on div at bounding box center [535, 467] width 494 height 51
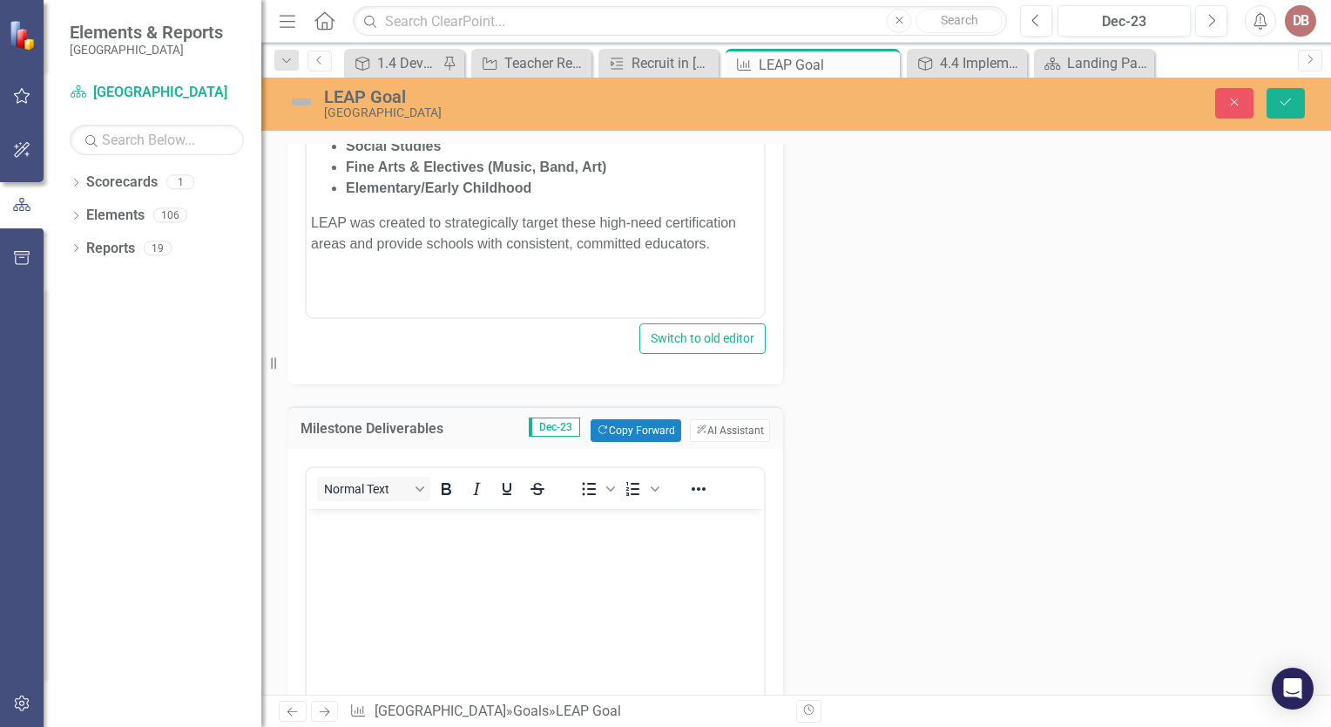
scroll to position [0, 0]
click at [329, 545] on body "Rich Text Area. Press ALT-0 for help." at bounding box center [535, 639] width 457 height 261
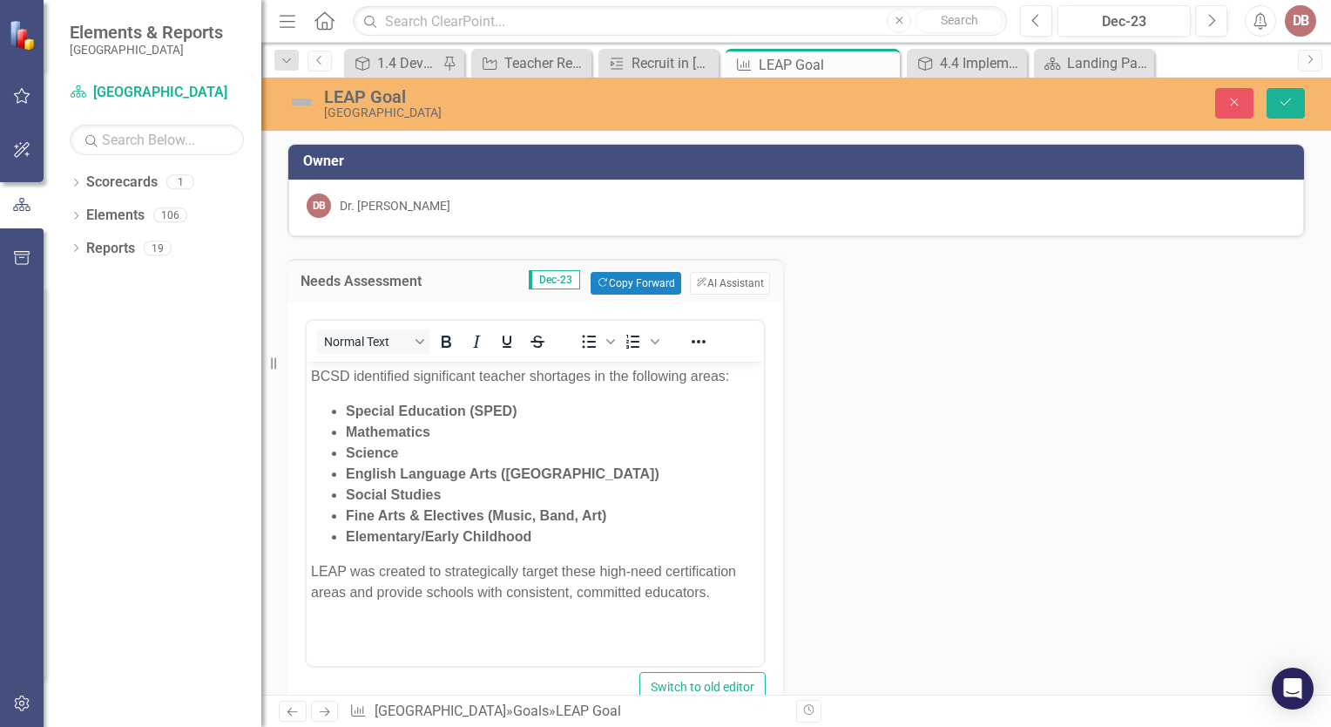
click at [469, 623] on html "BCSD identified significant teacher shortages in the following areas: Special E…" at bounding box center [535, 492] width 457 height 261
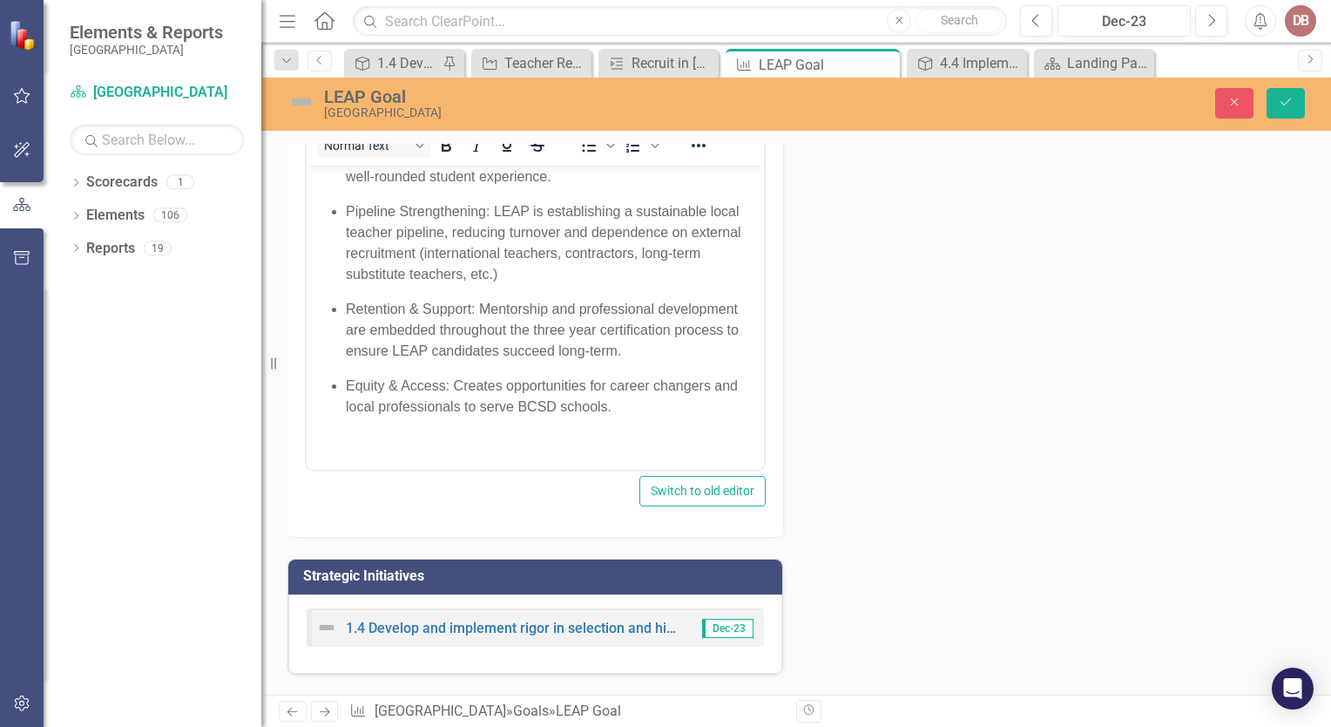
scroll to position [688, 0]
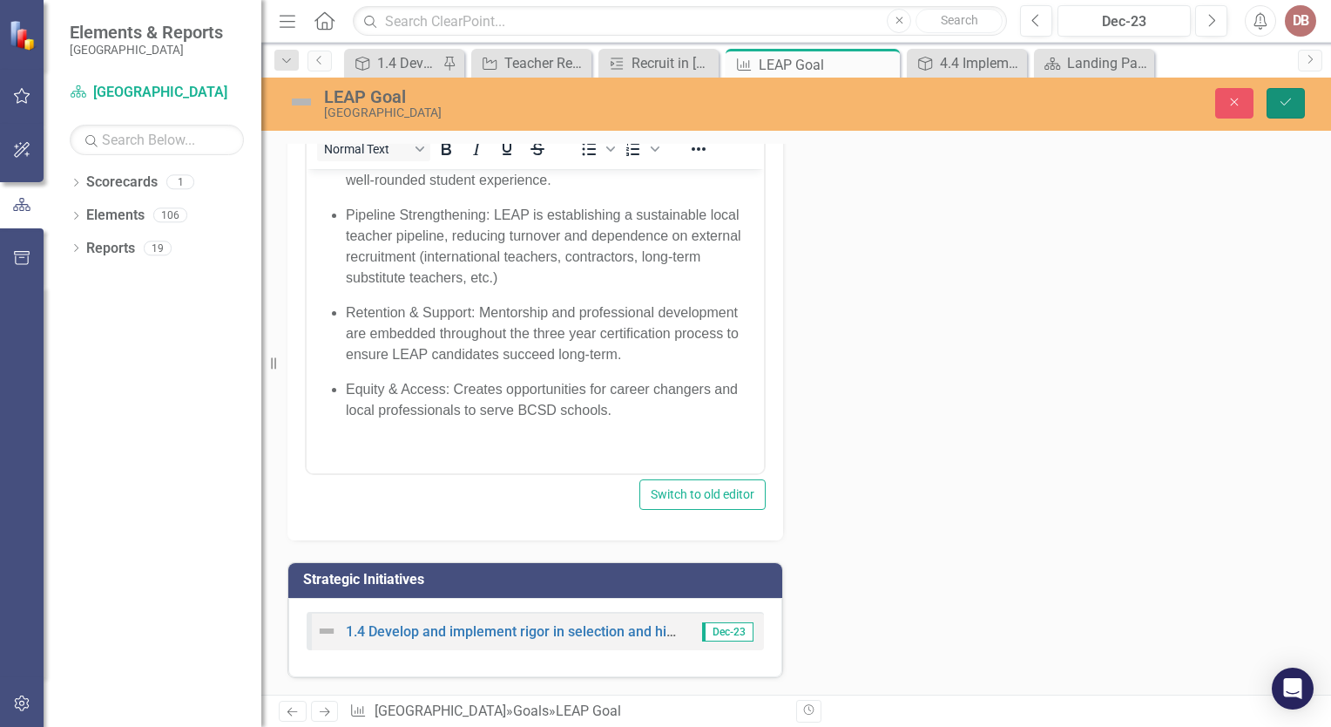
click at [1282, 115] on button "Save" at bounding box center [1286, 103] width 38 height 30
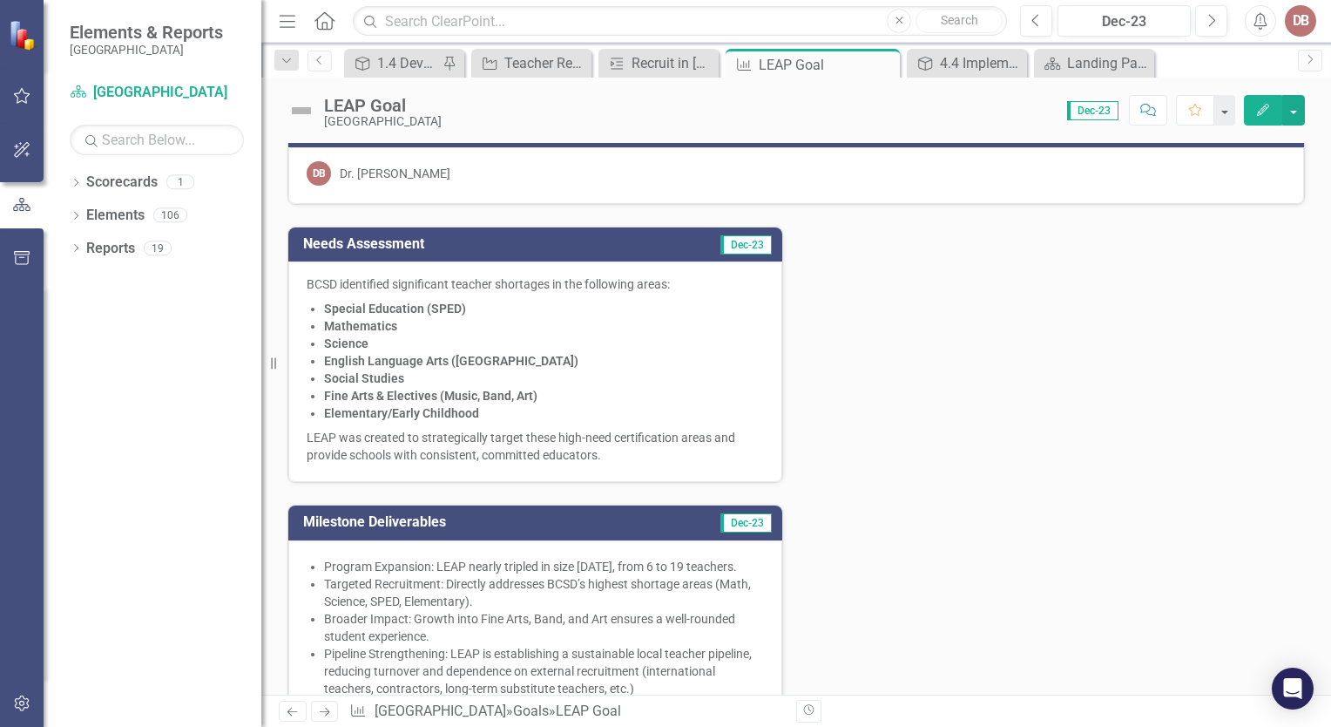
scroll to position [0, 0]
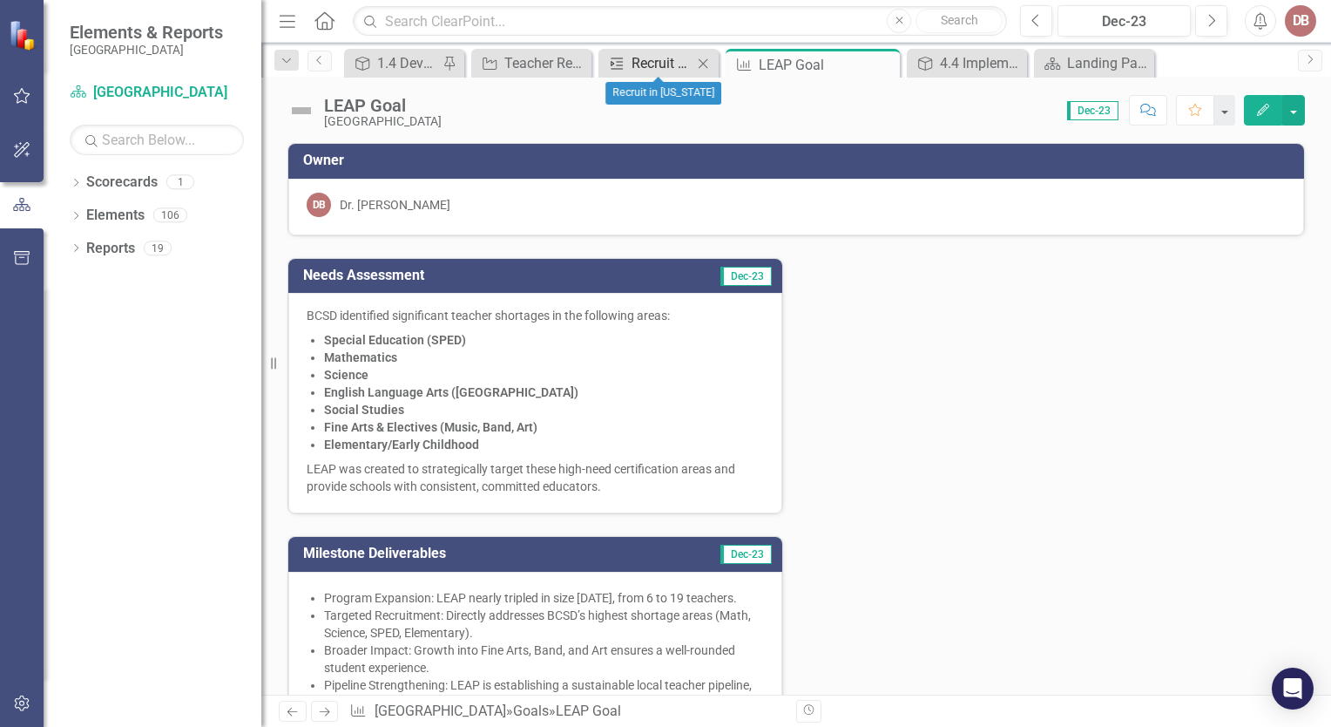
click at [666, 61] on div "Recruit in [US_STATE]" at bounding box center [662, 63] width 61 height 22
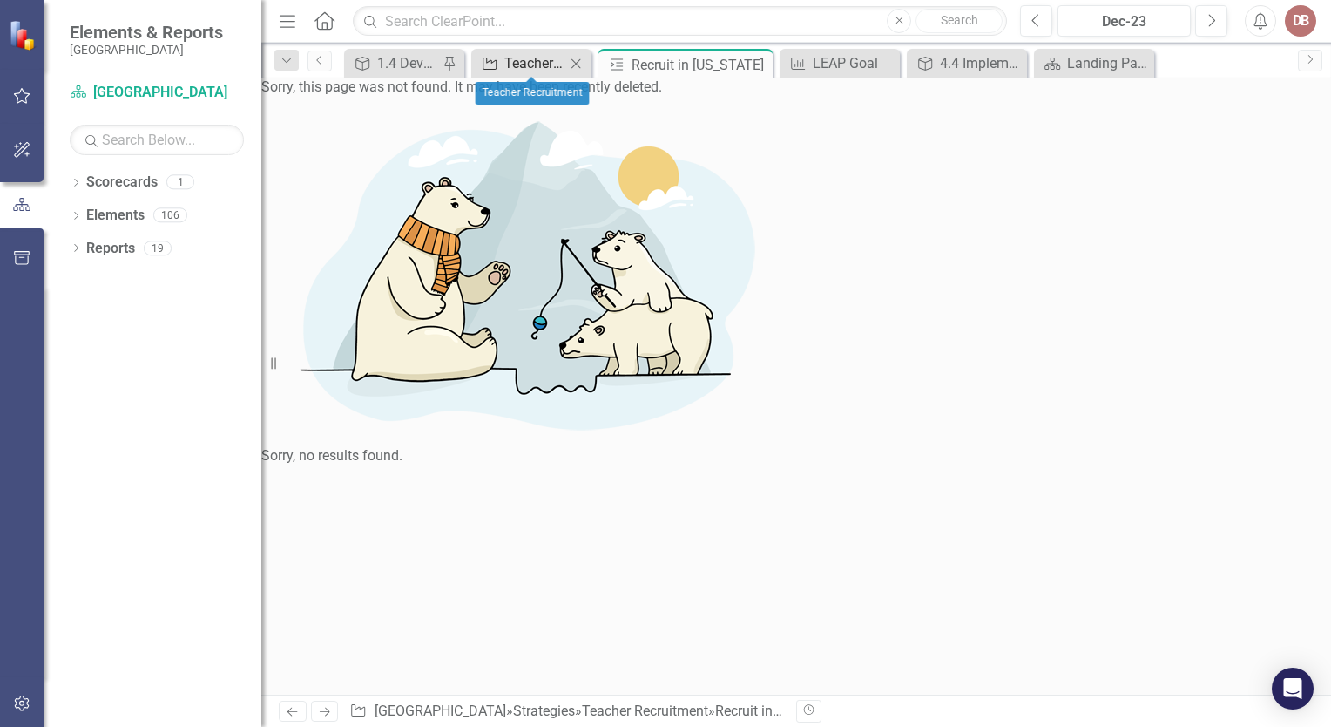
click at [535, 71] on div "Teacher Recruitment" at bounding box center [534, 63] width 61 height 22
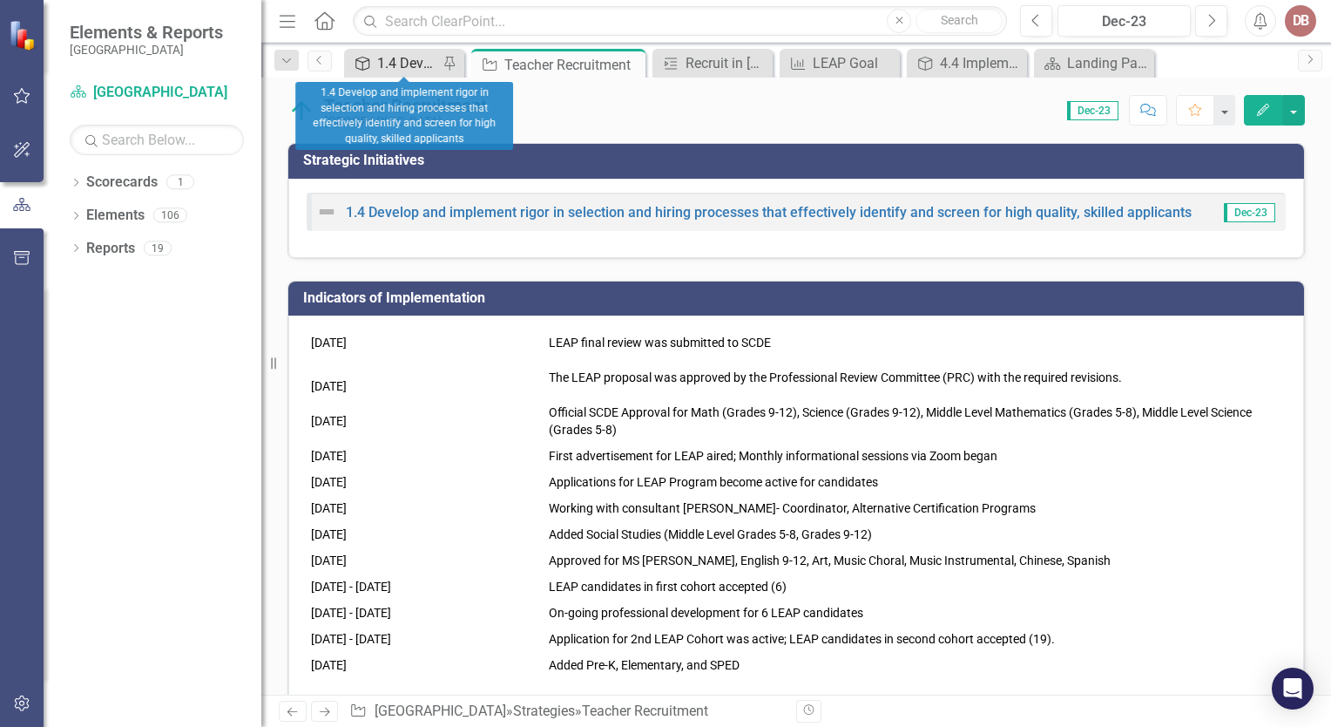
click at [388, 53] on div "1.4 Develop and implement rigor in selection and hiring processes that effectiv…" at bounding box center [407, 63] width 61 height 22
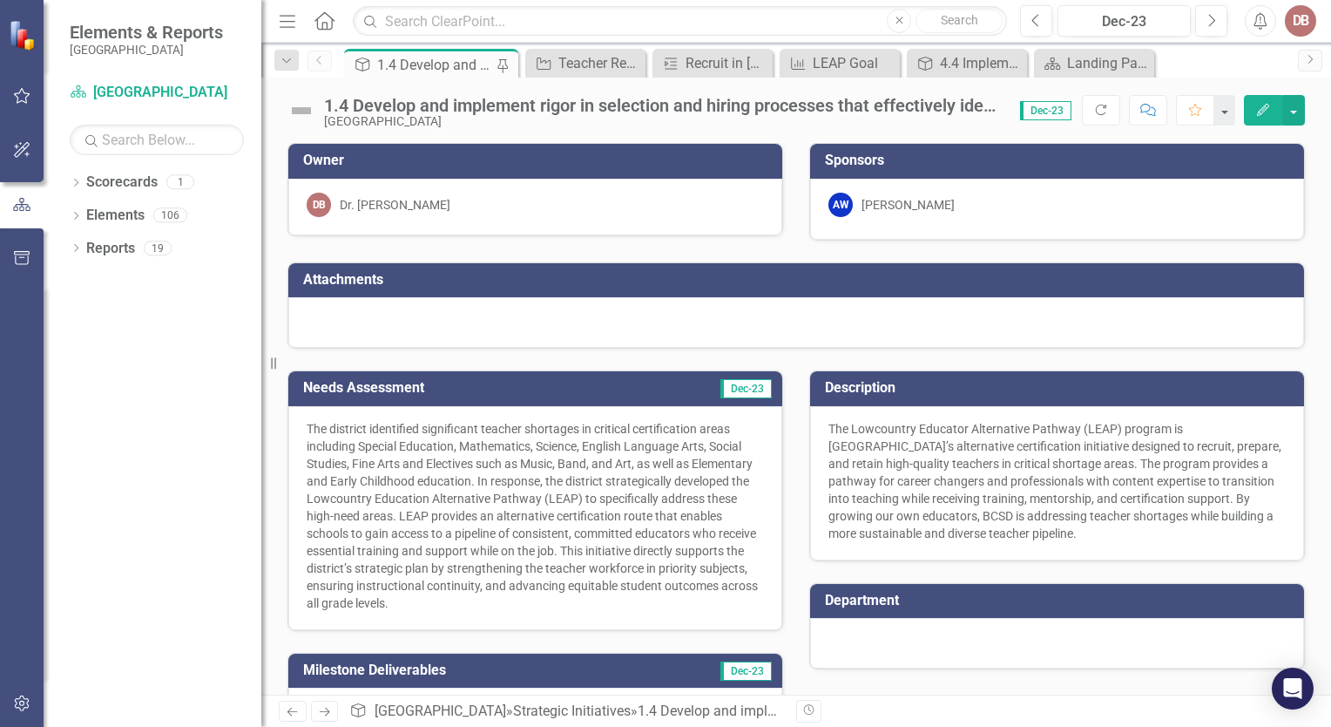
click at [912, 205] on div "[PERSON_NAME]" at bounding box center [908, 204] width 93 height 17
